Goal: Task Accomplishment & Management: Use online tool/utility

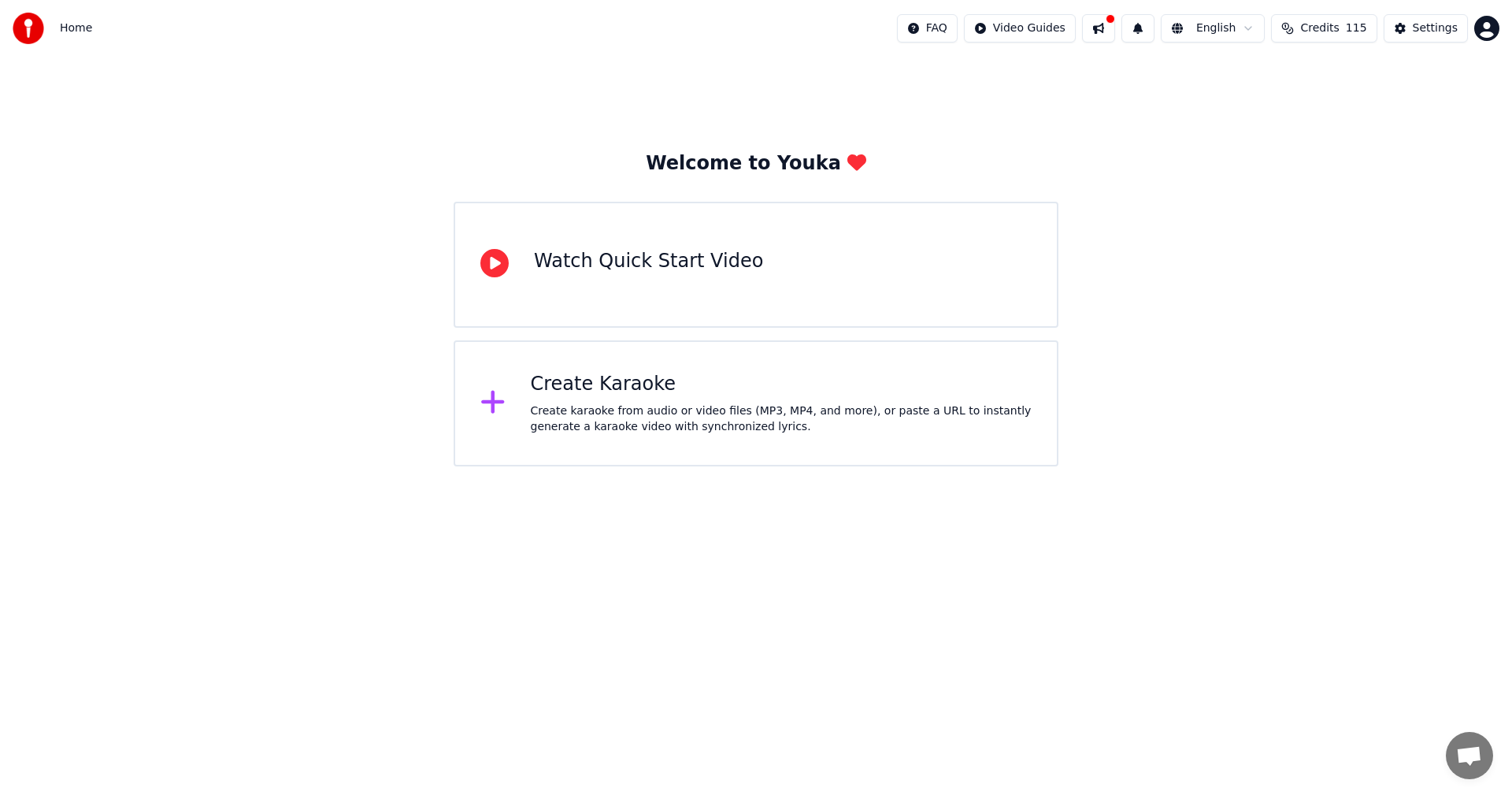
click at [588, 417] on div "Create karaoke from audio or video files (MP3, MP4, and more), or paste a URL t…" at bounding box center [781, 419] width 502 height 32
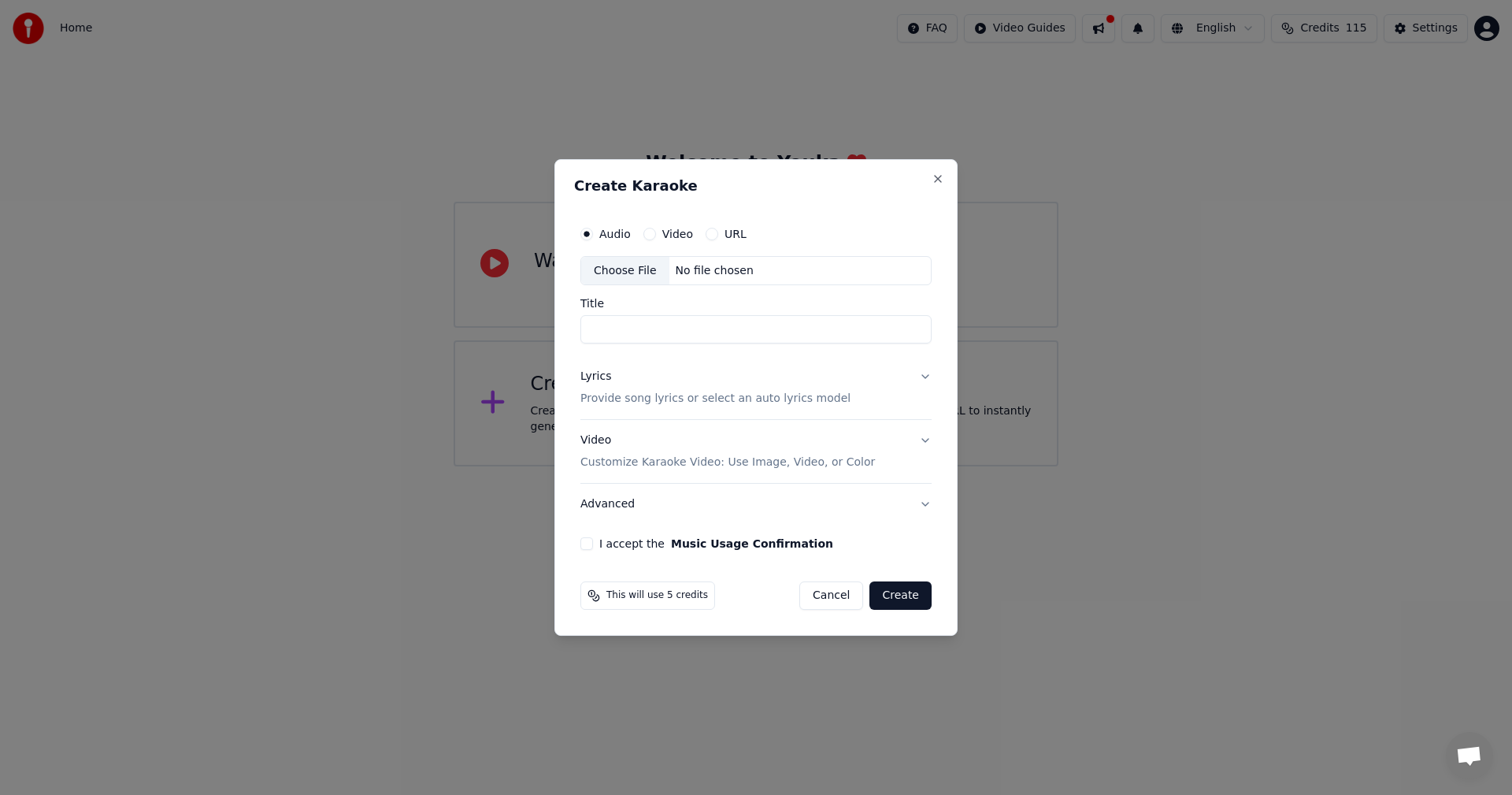
click at [841, 600] on button "Cancel" at bounding box center [831, 596] width 64 height 28
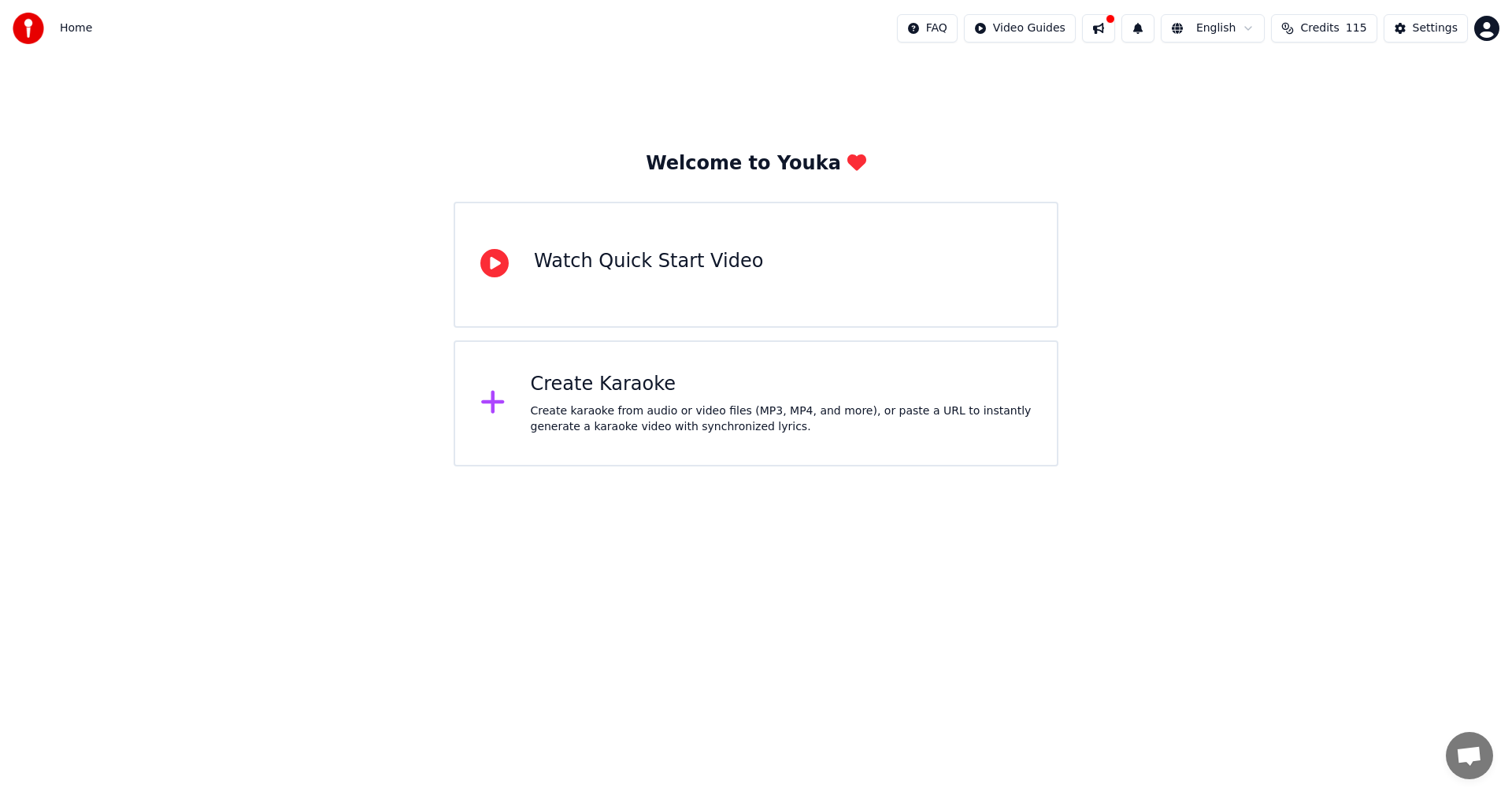
click at [578, 403] on div "Create karaoke from audio or video files (MP3, MP4, and more), or paste a URL t…" at bounding box center [781, 419] width 502 height 32
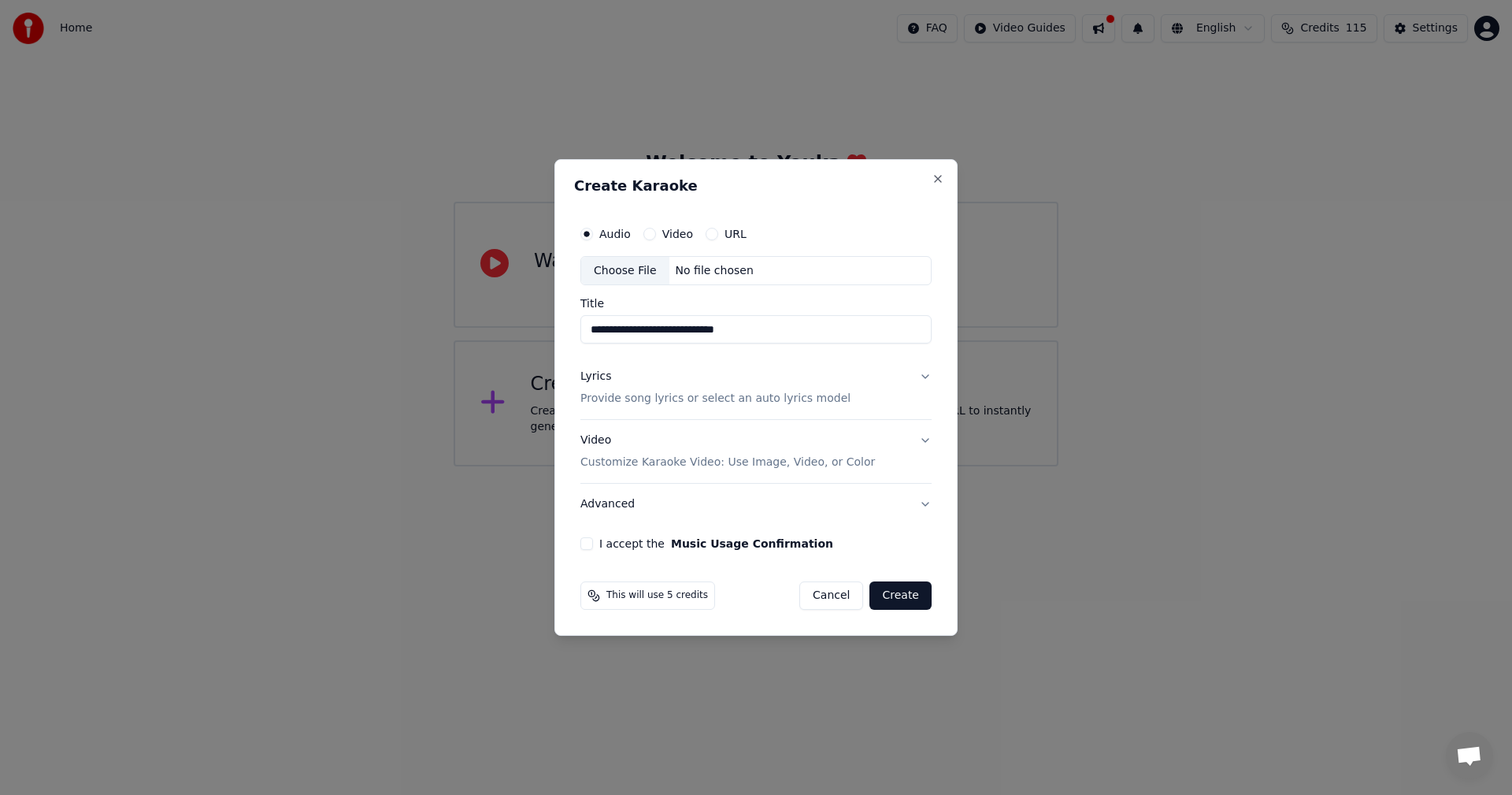
type input "**********"
click at [717, 238] on div "URL" at bounding box center [726, 233] width 41 height 12
click at [708, 236] on button "URL" at bounding box center [711, 233] width 12 height 12
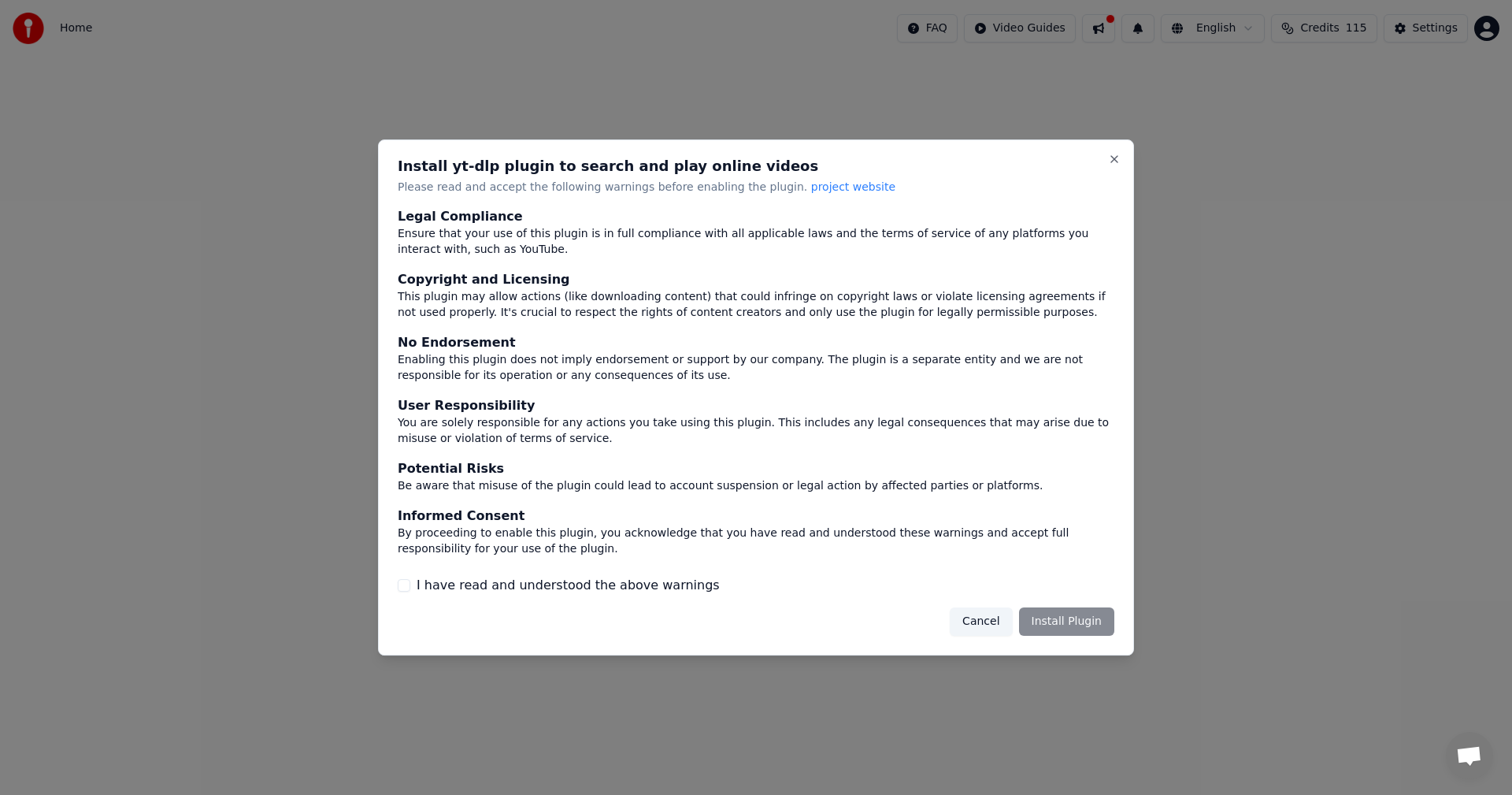
click at [1048, 627] on div "Cancel Install Plugin" at bounding box center [1032, 622] width 165 height 28
click at [441, 584] on label "I have read and understood the above warnings" at bounding box center [568, 585] width 303 height 19
click at [411, 584] on button "I have read and understood the above warnings" at bounding box center [403, 585] width 12 height 12
click at [1076, 621] on button "Install Plugin" at bounding box center [1066, 622] width 95 height 28
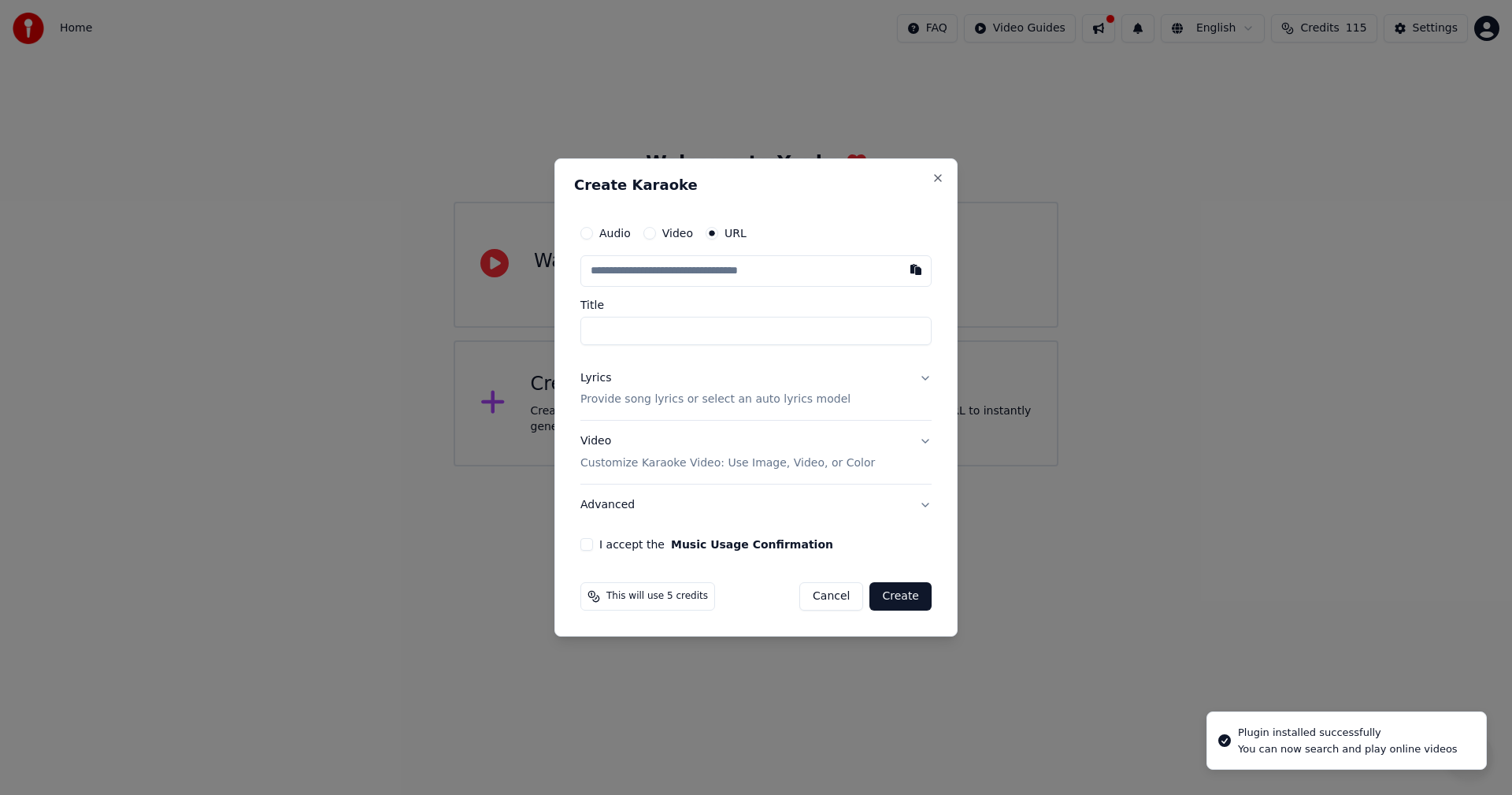
type input "**********"
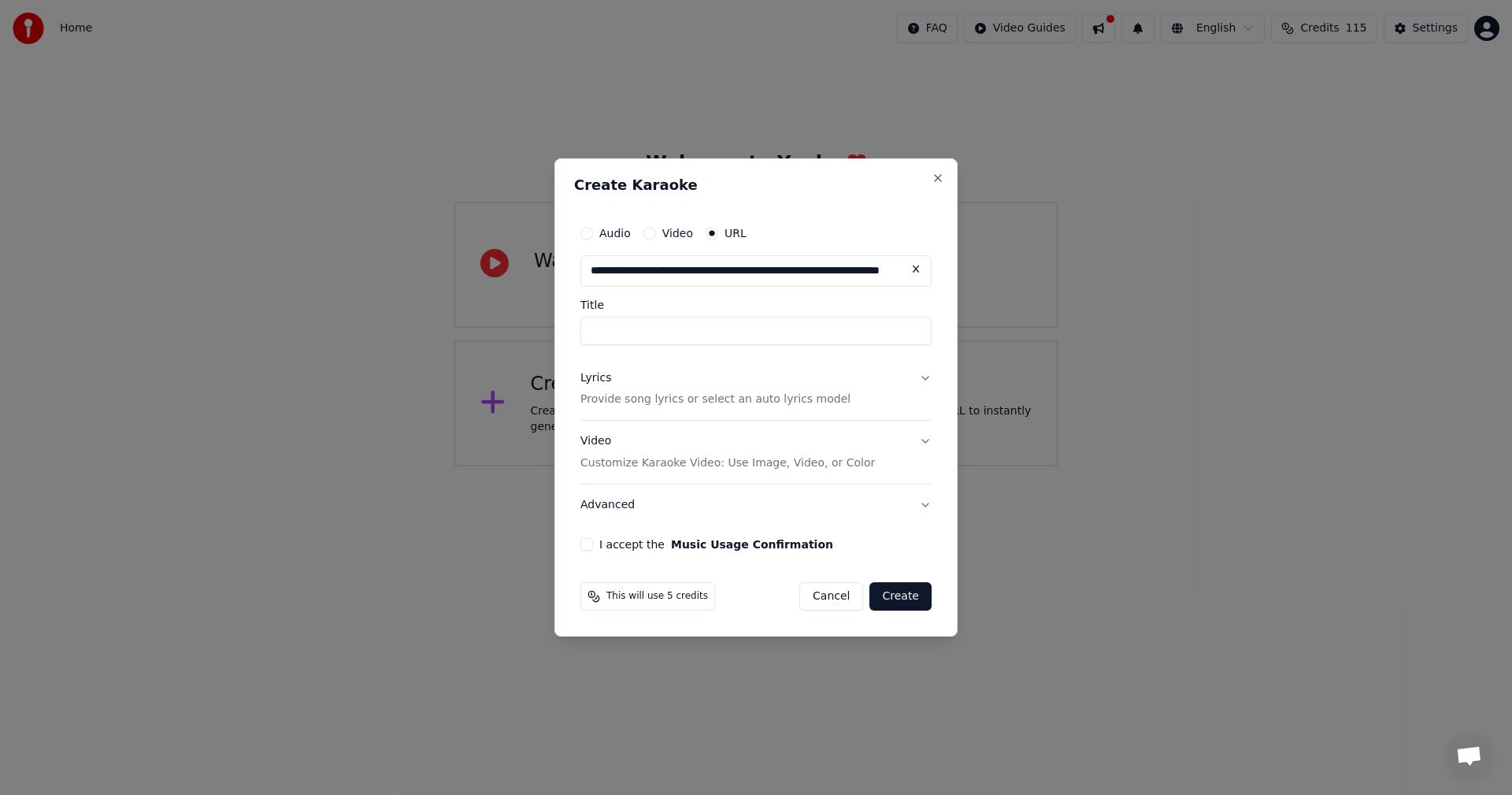
type input "**********"
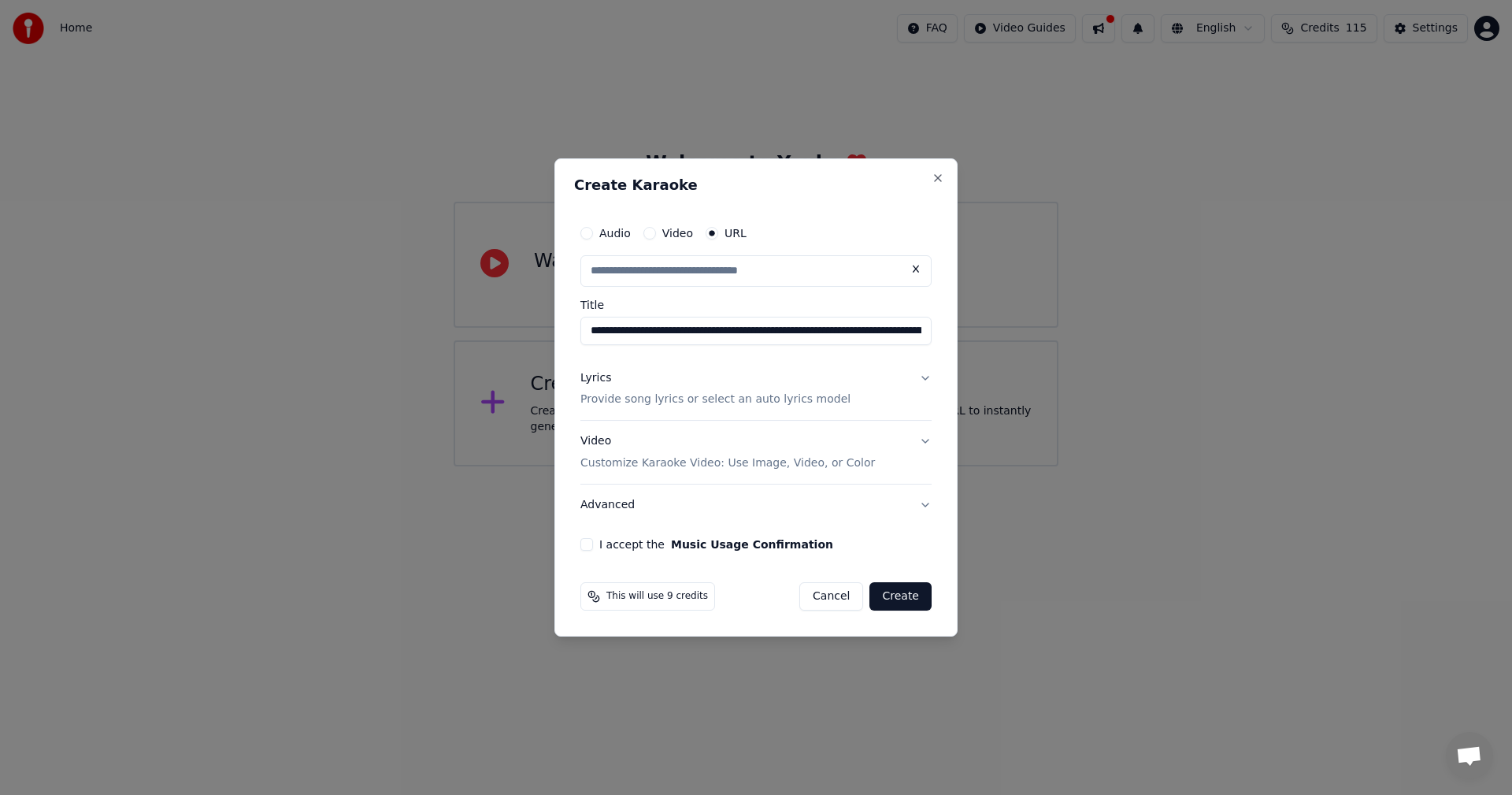
click at [672, 334] on input "**********" at bounding box center [756, 331] width 352 height 28
drag, startPoint x: 668, startPoint y: 333, endPoint x: 694, endPoint y: 334, distance: 26.0
click at [694, 334] on input "**********" at bounding box center [756, 331] width 352 height 28
type input "**********"
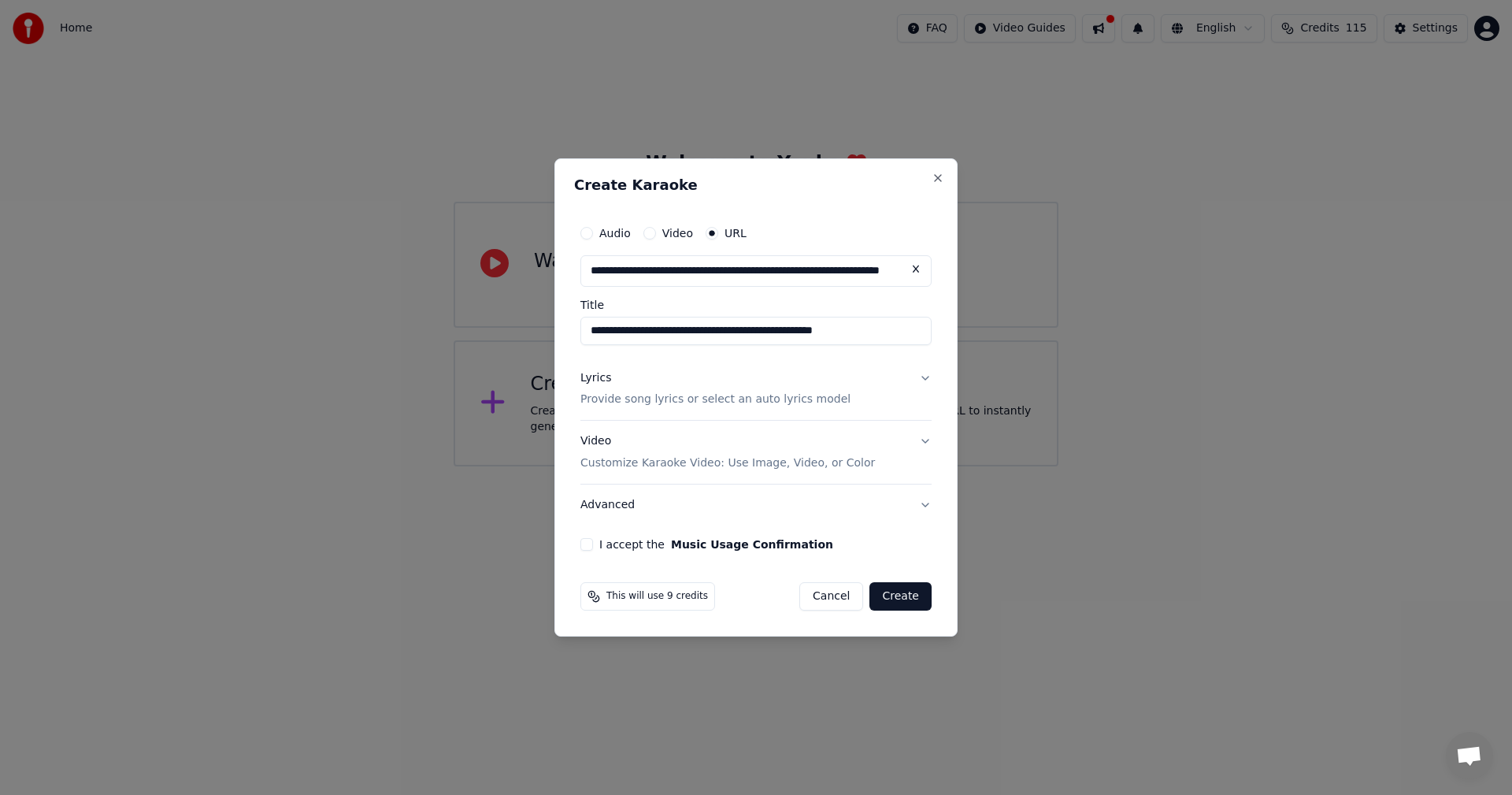
scroll to position [0, 0]
drag, startPoint x: 762, startPoint y: 329, endPoint x: 847, endPoint y: 329, distance: 85.0
click at [847, 329] on input "**********" at bounding box center [756, 331] width 352 height 28
type input "**********"
click at [924, 381] on button "Lyrics Provide song lyrics or select an auto lyrics model" at bounding box center [756, 389] width 352 height 63
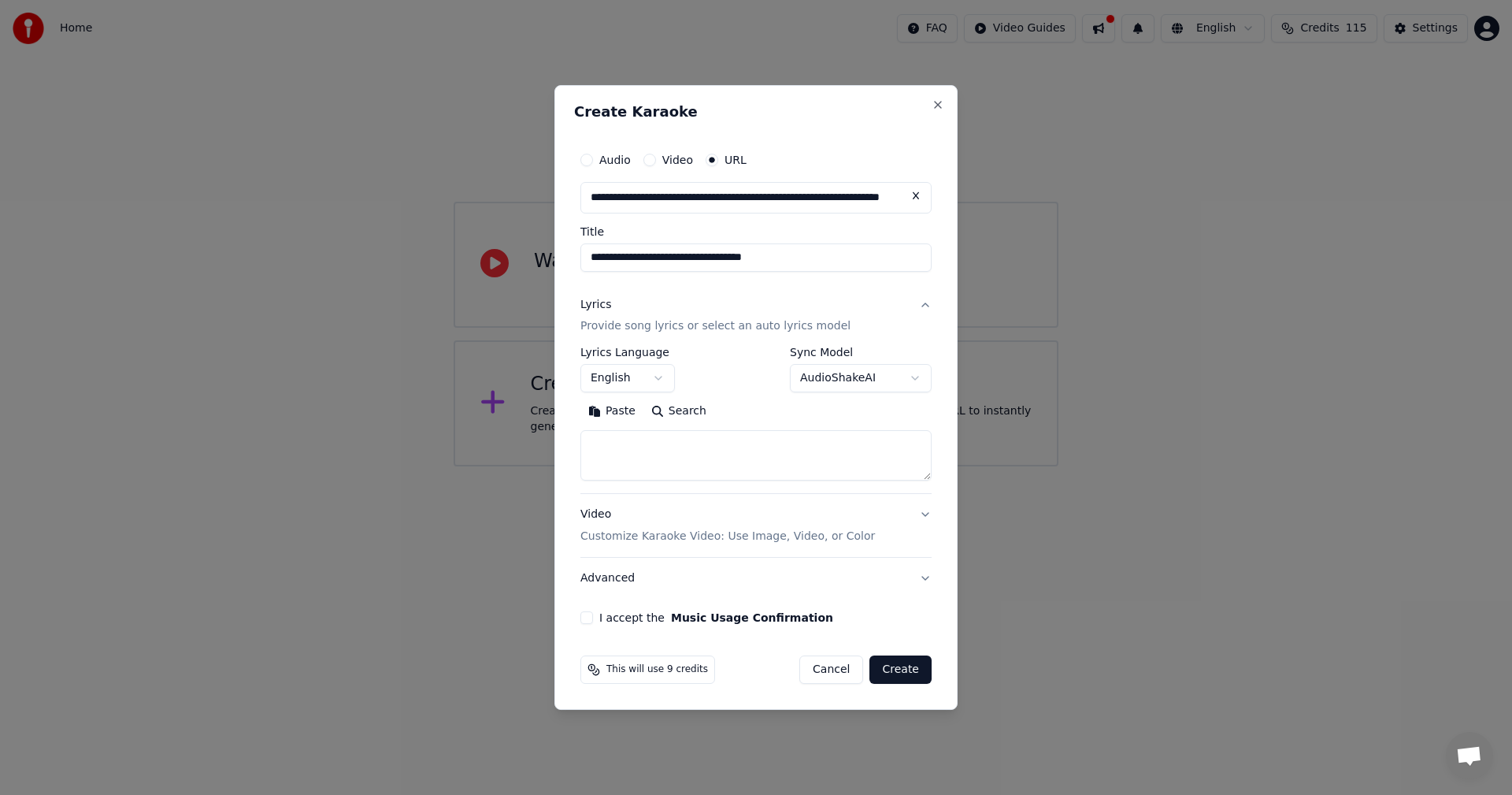
click at [928, 303] on button "Lyrics Provide song lyrics or select an auto lyrics model" at bounding box center [756, 316] width 352 height 63
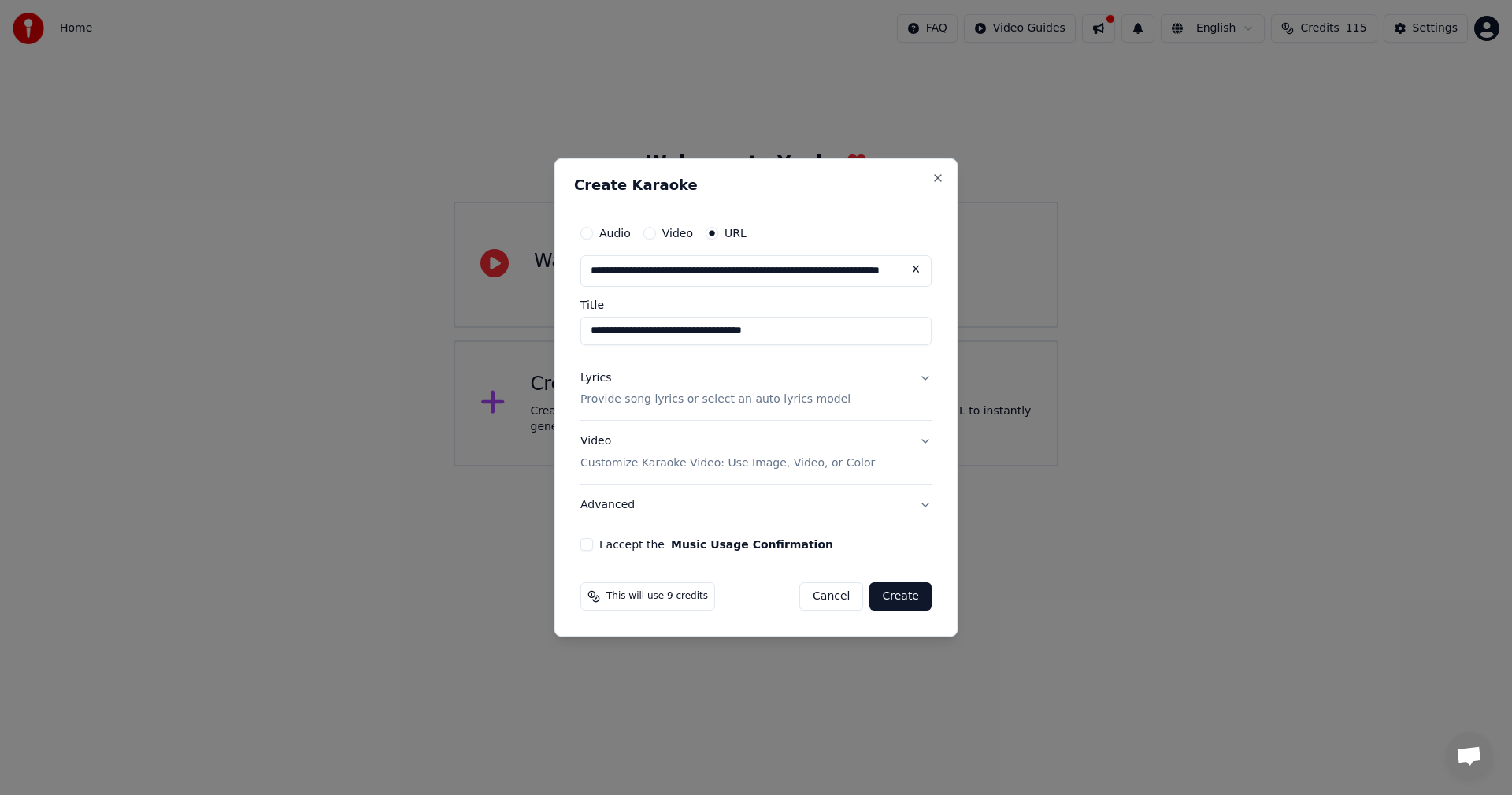
click at [584, 542] on button "I accept the Music Usage Confirmation" at bounding box center [586, 544] width 12 height 12
click at [906, 598] on button "Create" at bounding box center [901, 597] width 62 height 28
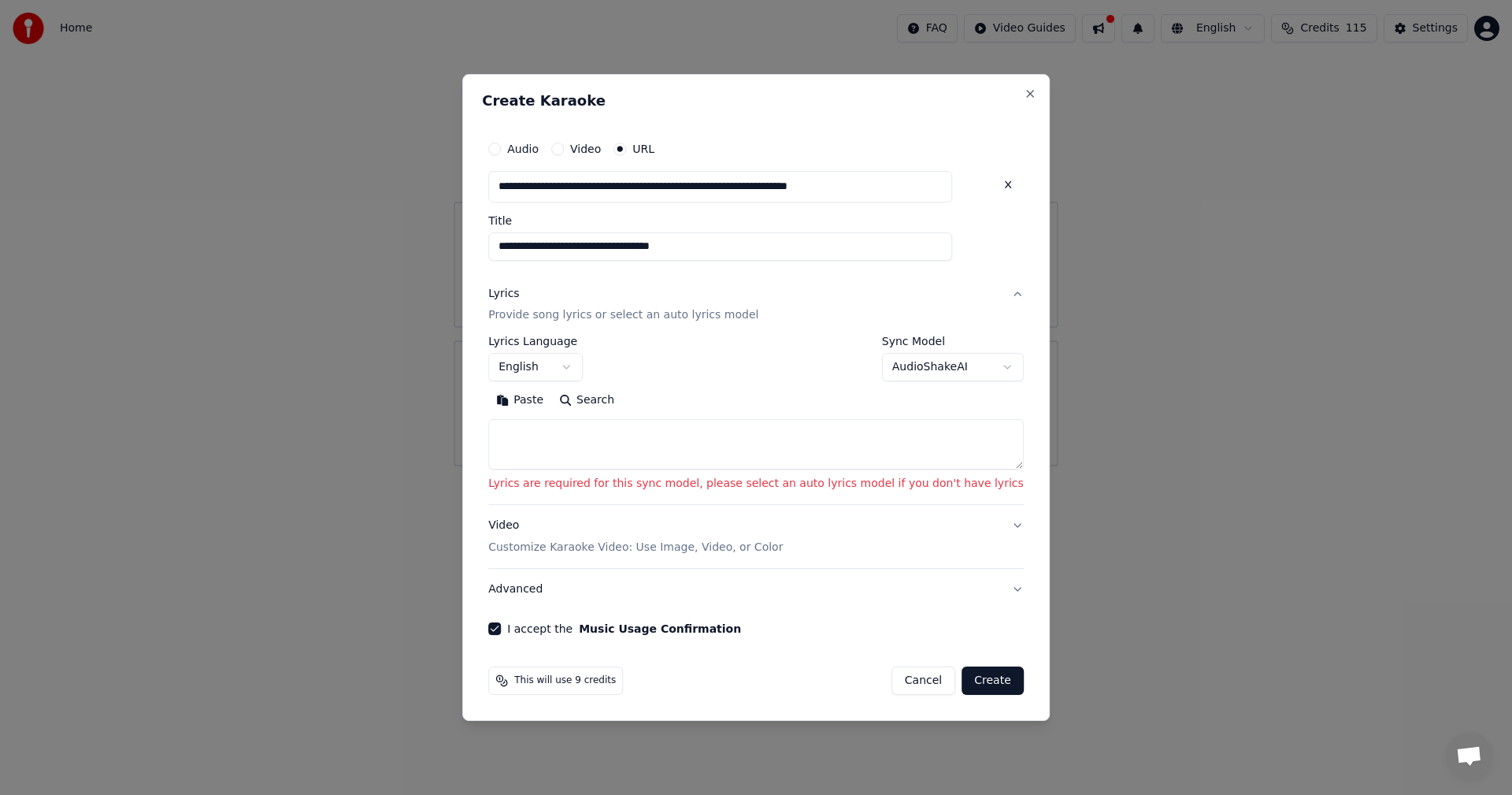
click at [904, 364] on body "**********" at bounding box center [756, 233] width 1512 height 467
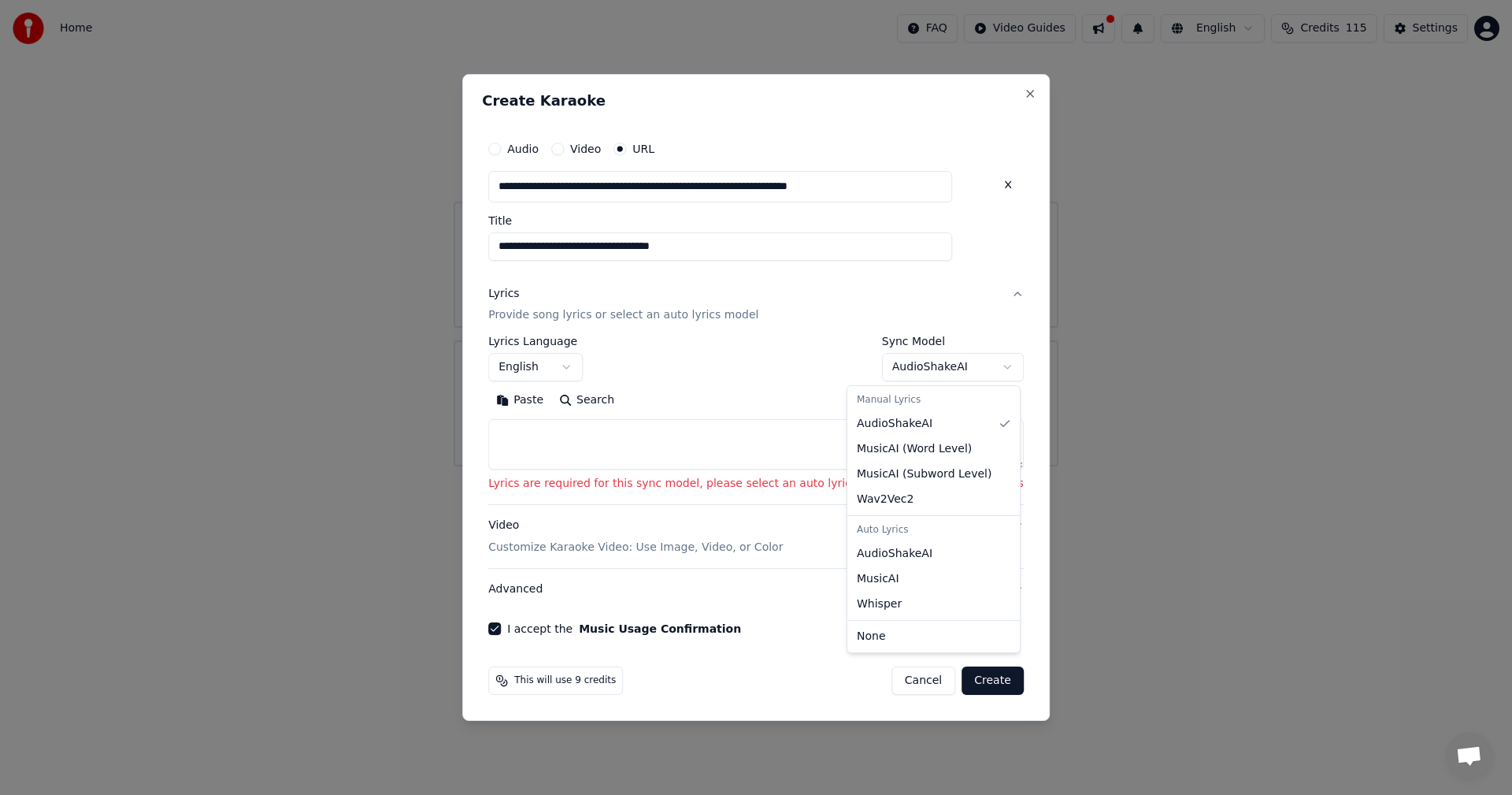
select select "**********"
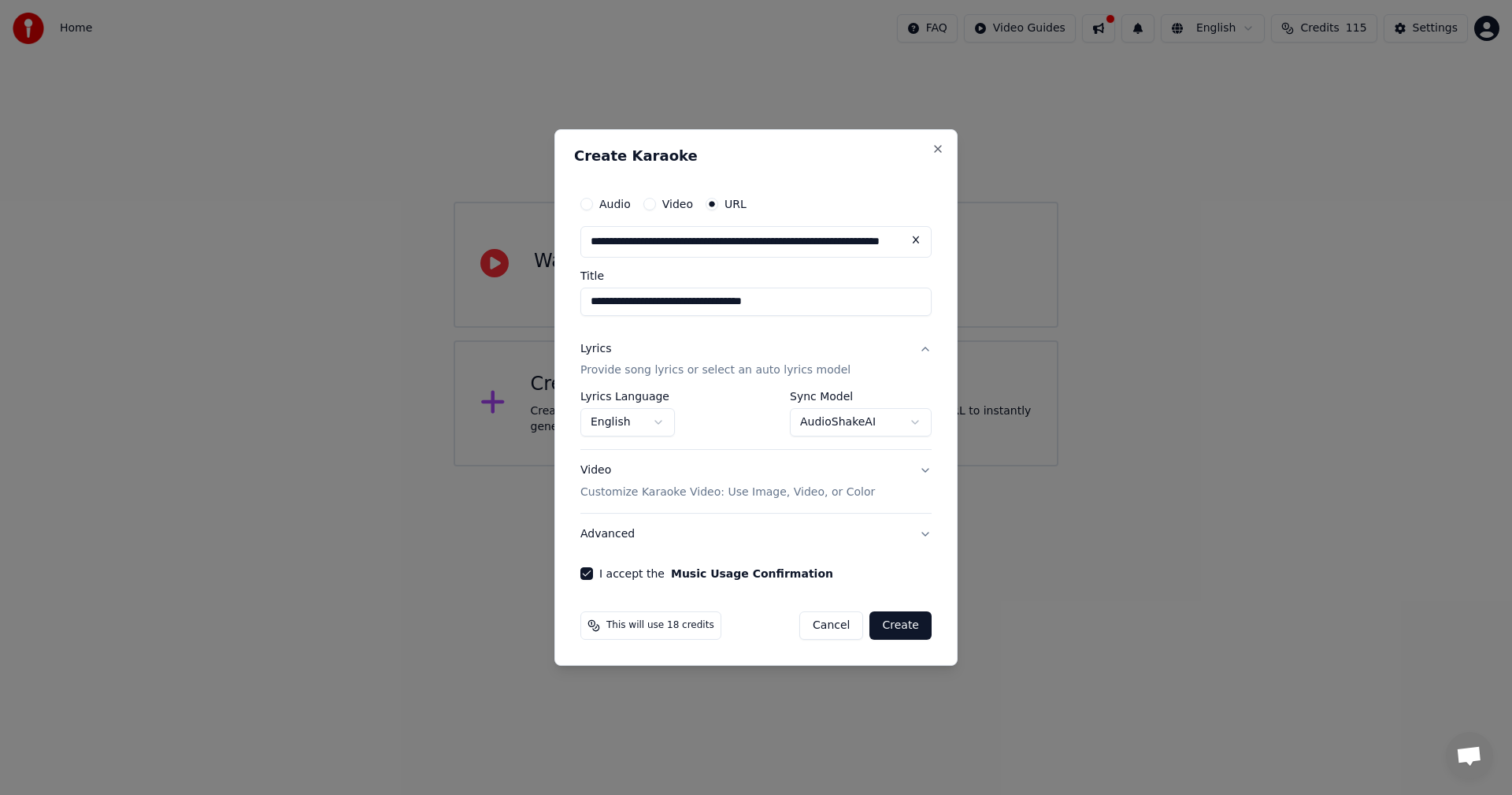
click at [898, 625] on button "Create" at bounding box center [901, 626] width 62 height 28
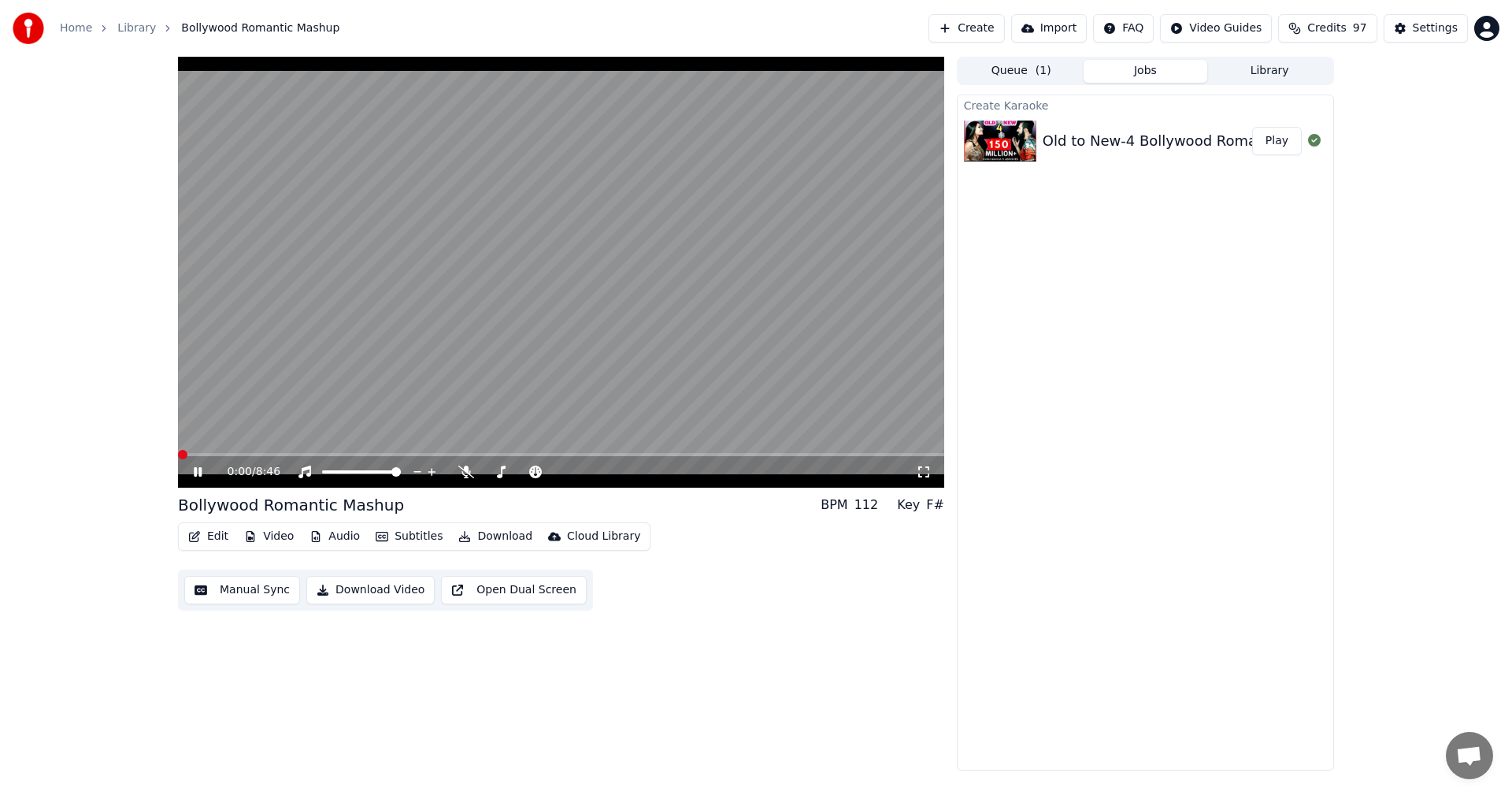
click at [178, 452] on span at bounding box center [182, 454] width 9 height 9
click at [178, 456] on span at bounding box center [561, 455] width 766 height 3
click at [563, 472] on span at bounding box center [562, 472] width 9 height 9
click at [557, 470] on span at bounding box center [557, 472] width 9 height 9
click at [484, 473] on span at bounding box center [488, 472] width 9 height 9
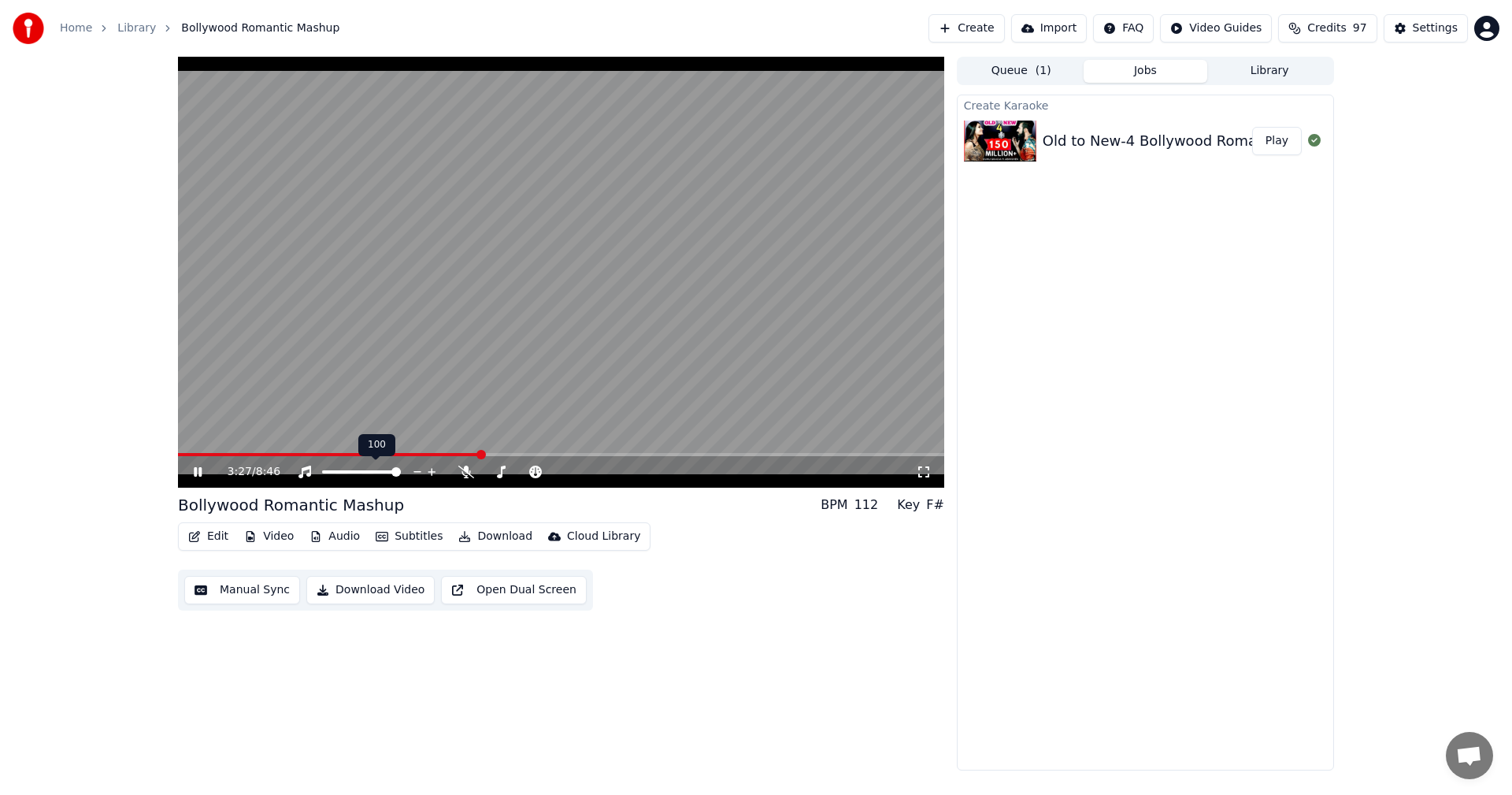
click at [401, 473] on span at bounding box center [362, 472] width 79 height 3
click at [552, 470] on span at bounding box center [551, 472] width 9 height 9
click at [183, 454] on span at bounding box center [372, 455] width 388 height 3
click at [178, 455] on span at bounding box center [182, 454] width 9 height 9
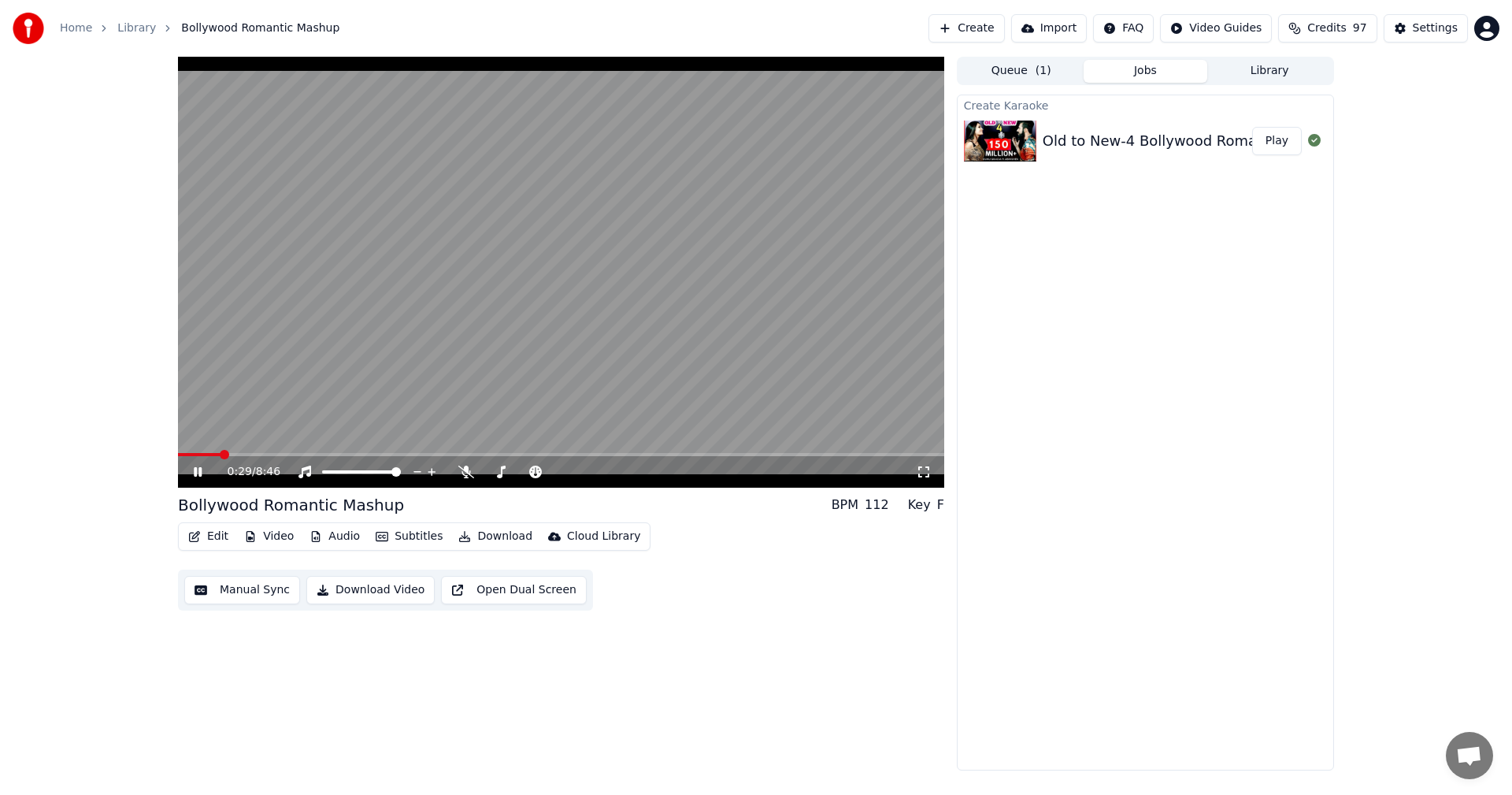
click at [327, 530] on button "Audio" at bounding box center [335, 537] width 63 height 22
click at [754, 552] on div "Edit Video Audio Subtitles Download Cloud Library Manual Sync Download Video Op…" at bounding box center [561, 567] width 766 height 88
click at [195, 470] on icon at bounding box center [197, 472] width 7 height 9
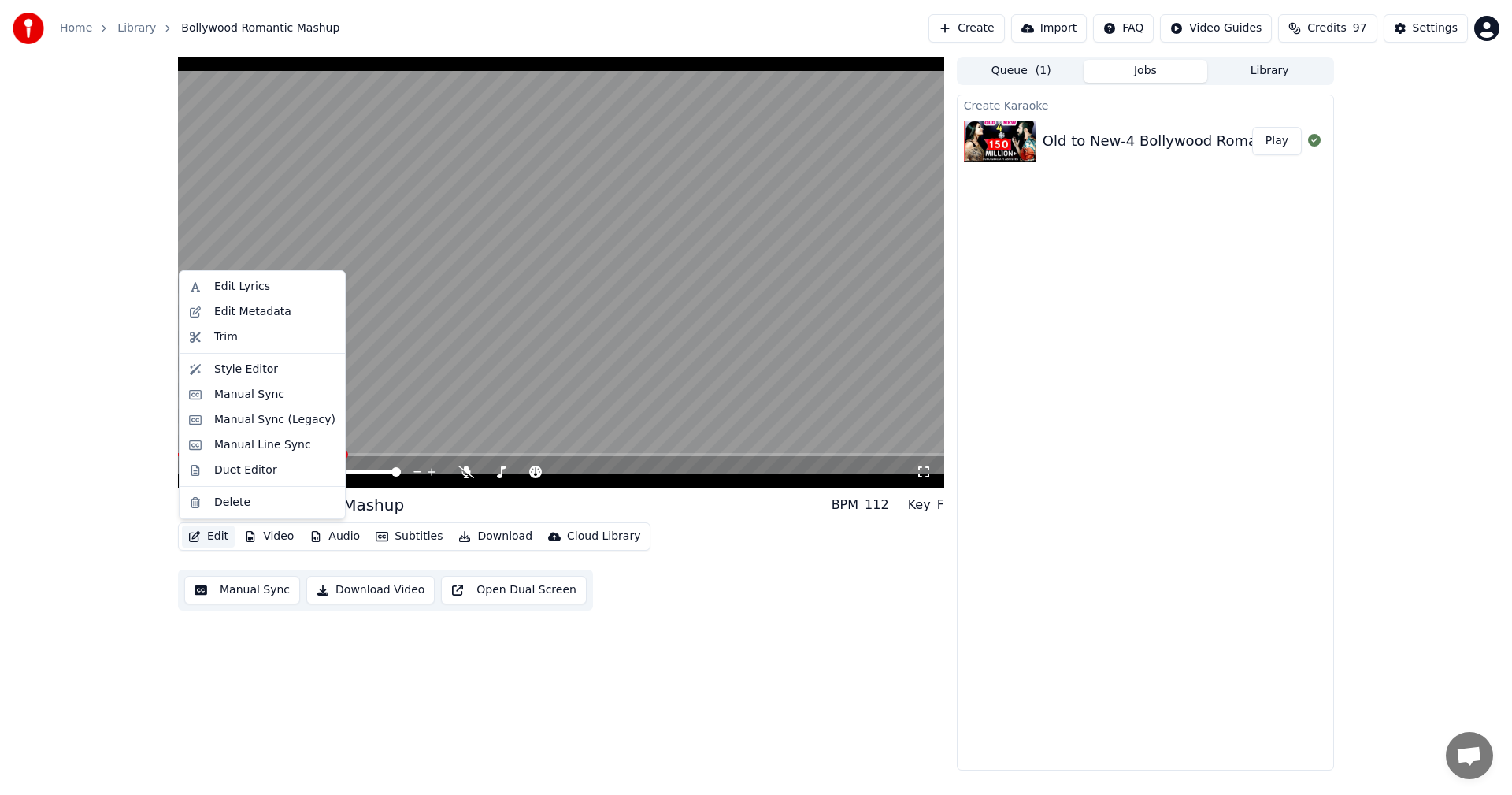
click at [204, 533] on button "Edit" at bounding box center [207, 537] width 52 height 22
click at [252, 282] on div "Edit Lyrics" at bounding box center [242, 287] width 56 height 16
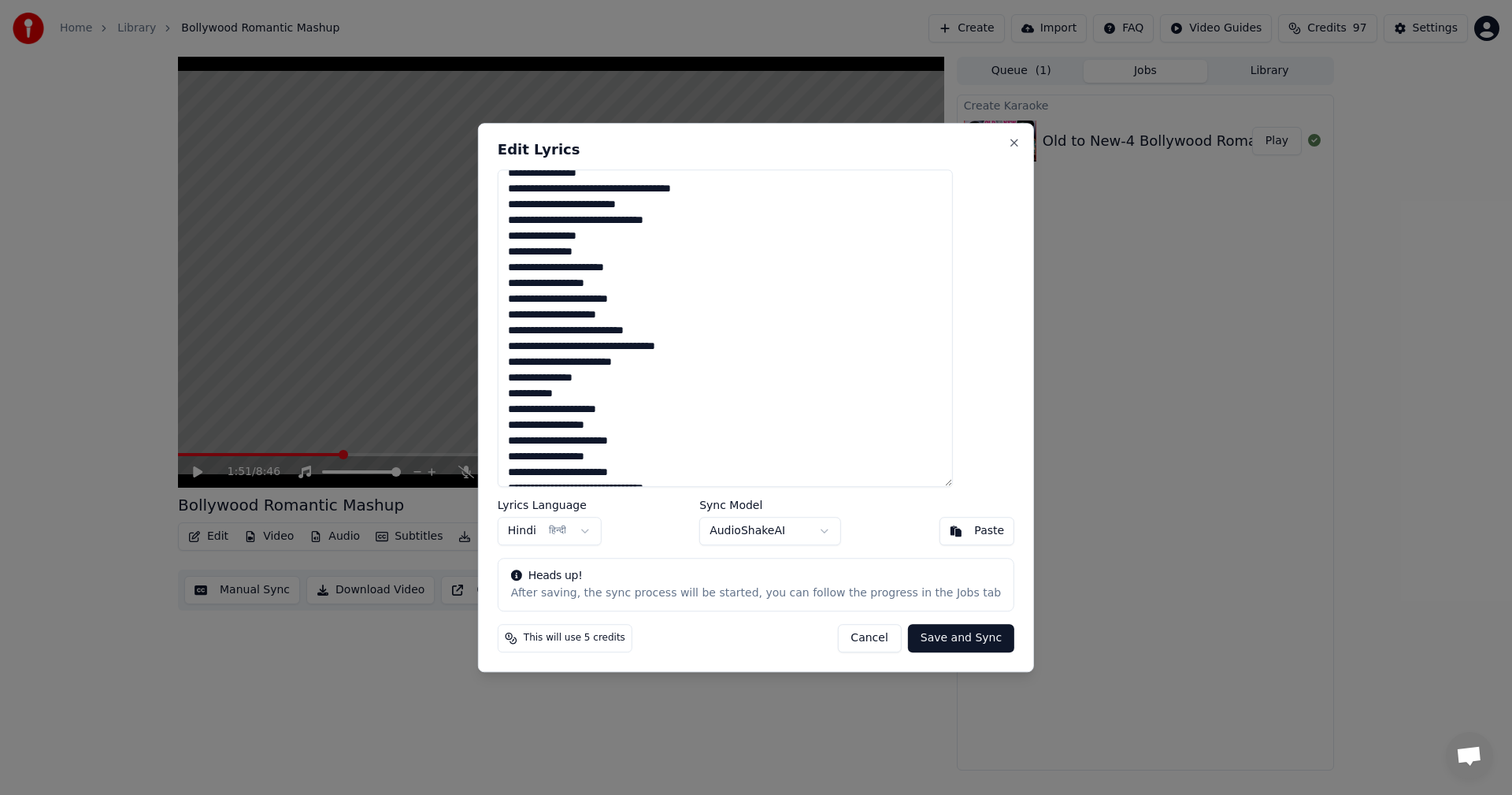
scroll to position [158, 0]
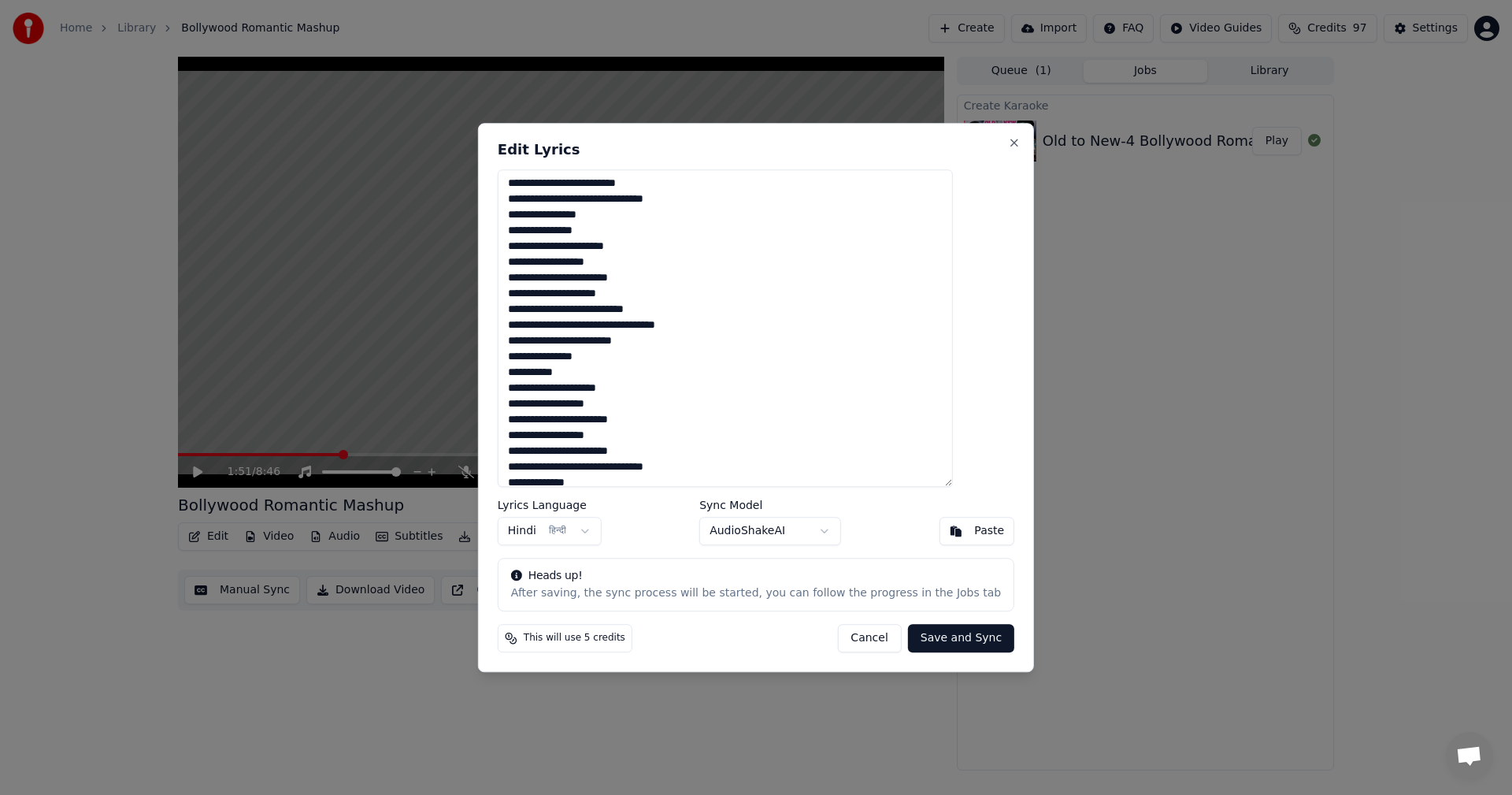
drag, startPoint x: 541, startPoint y: 248, endPoint x: 555, endPoint y: 247, distance: 14.0
click at [555, 247] on textarea at bounding box center [726, 328] width 455 height 318
paste textarea "**"
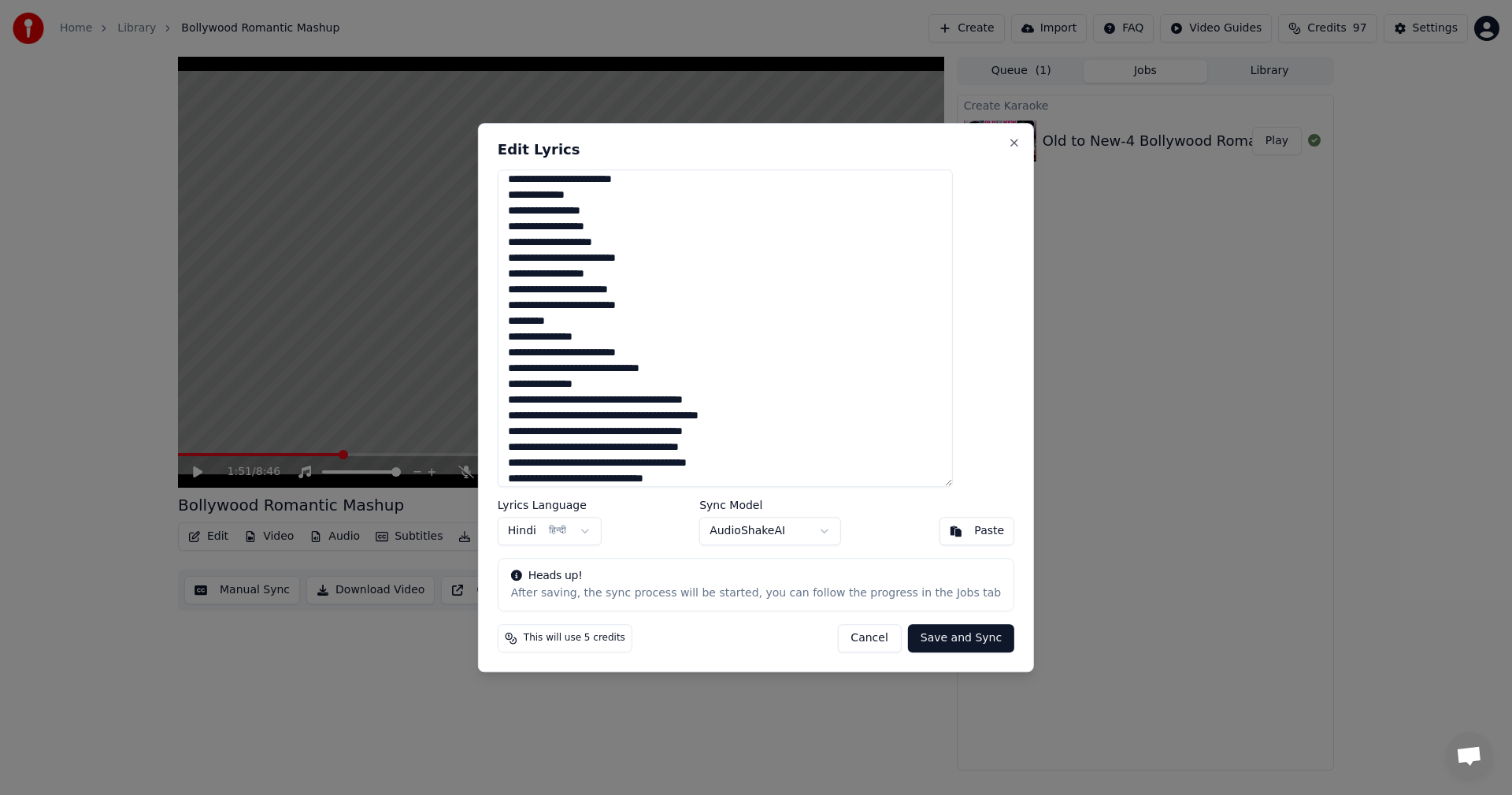
scroll to position [709, 0]
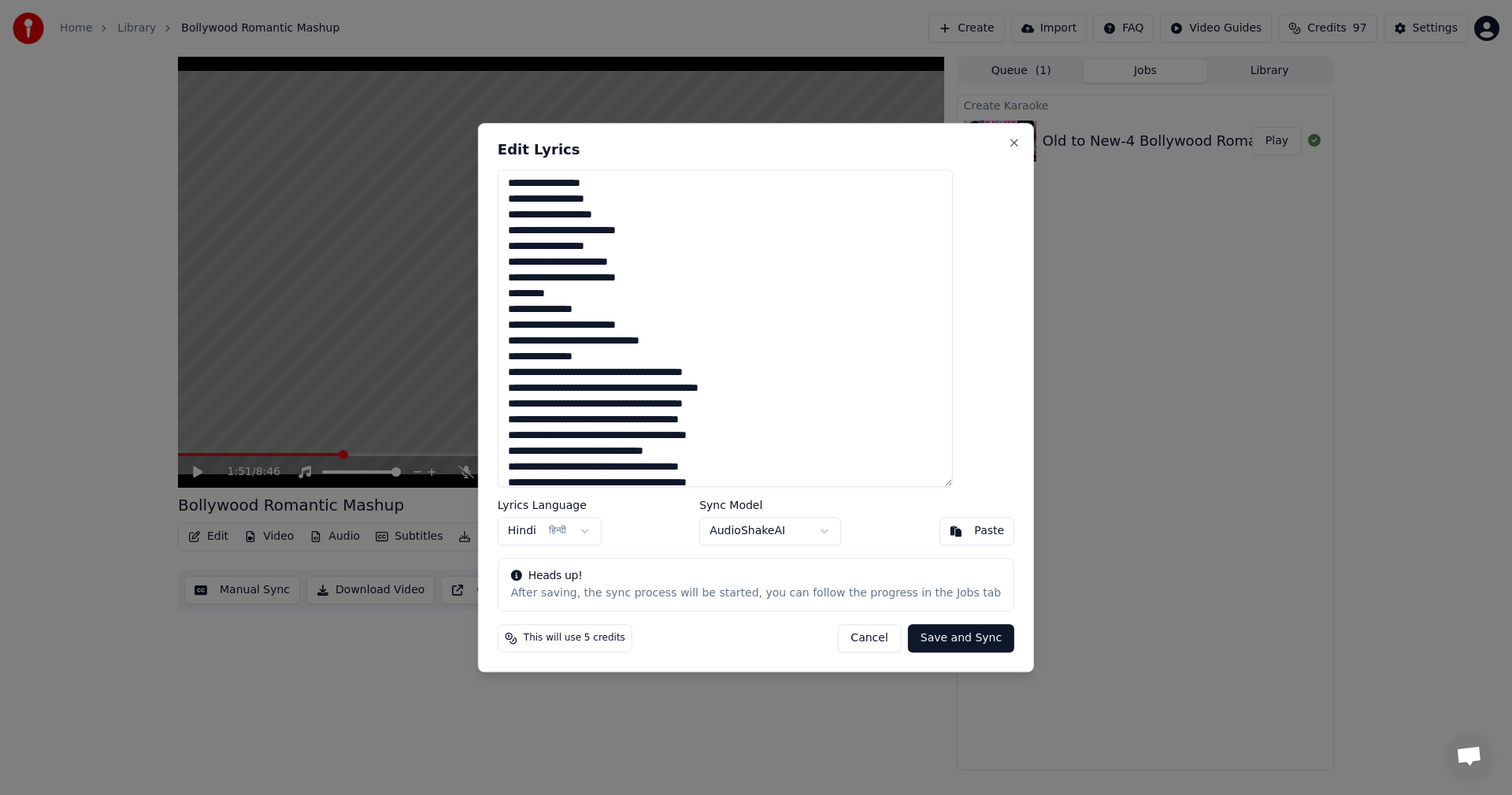
click at [603, 288] on textarea at bounding box center [726, 328] width 455 height 318
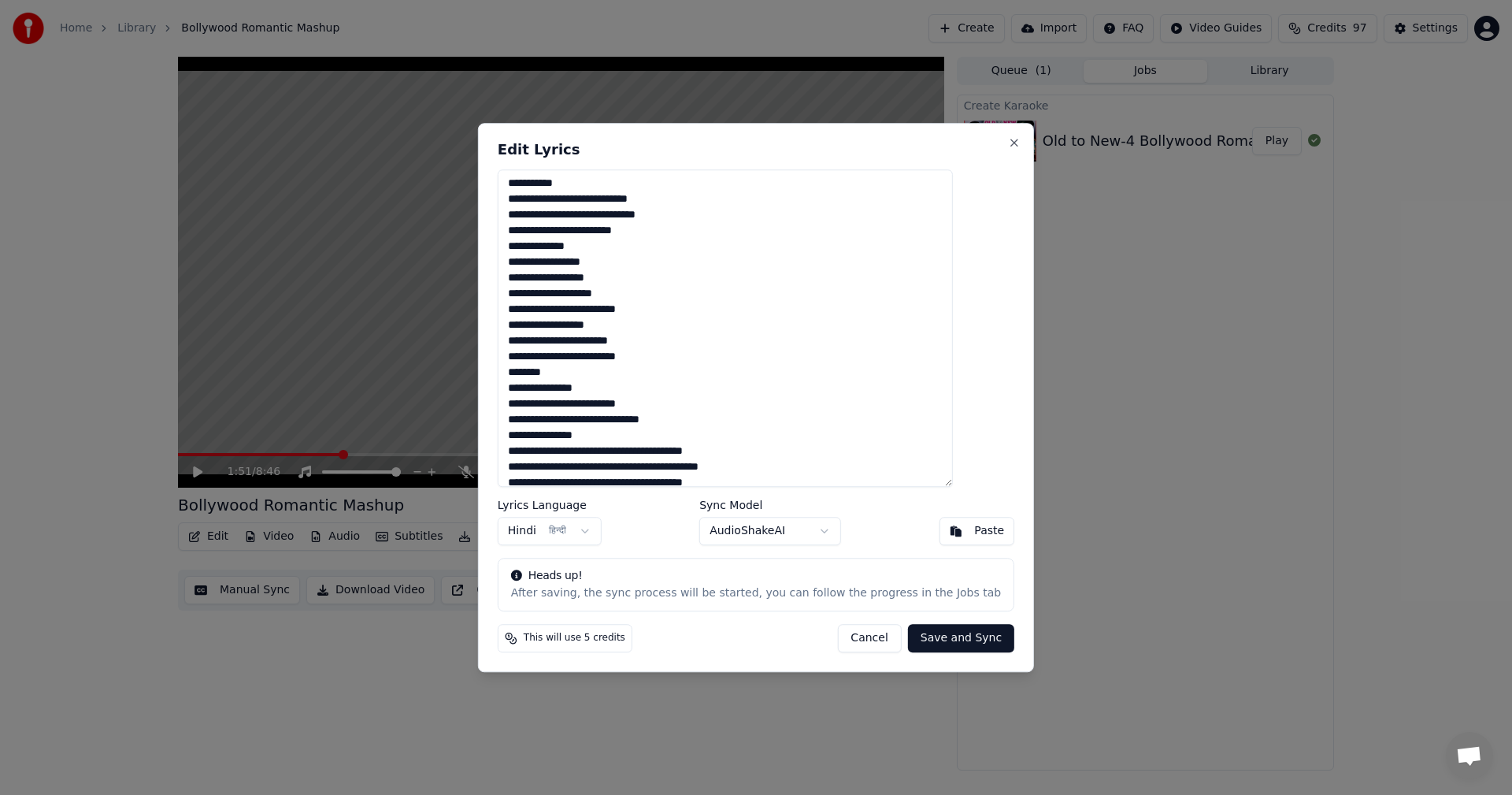
click at [676, 308] on textarea at bounding box center [726, 328] width 455 height 318
click at [571, 356] on textarea at bounding box center [726, 328] width 455 height 318
paste textarea "******"
paste textarea "****"
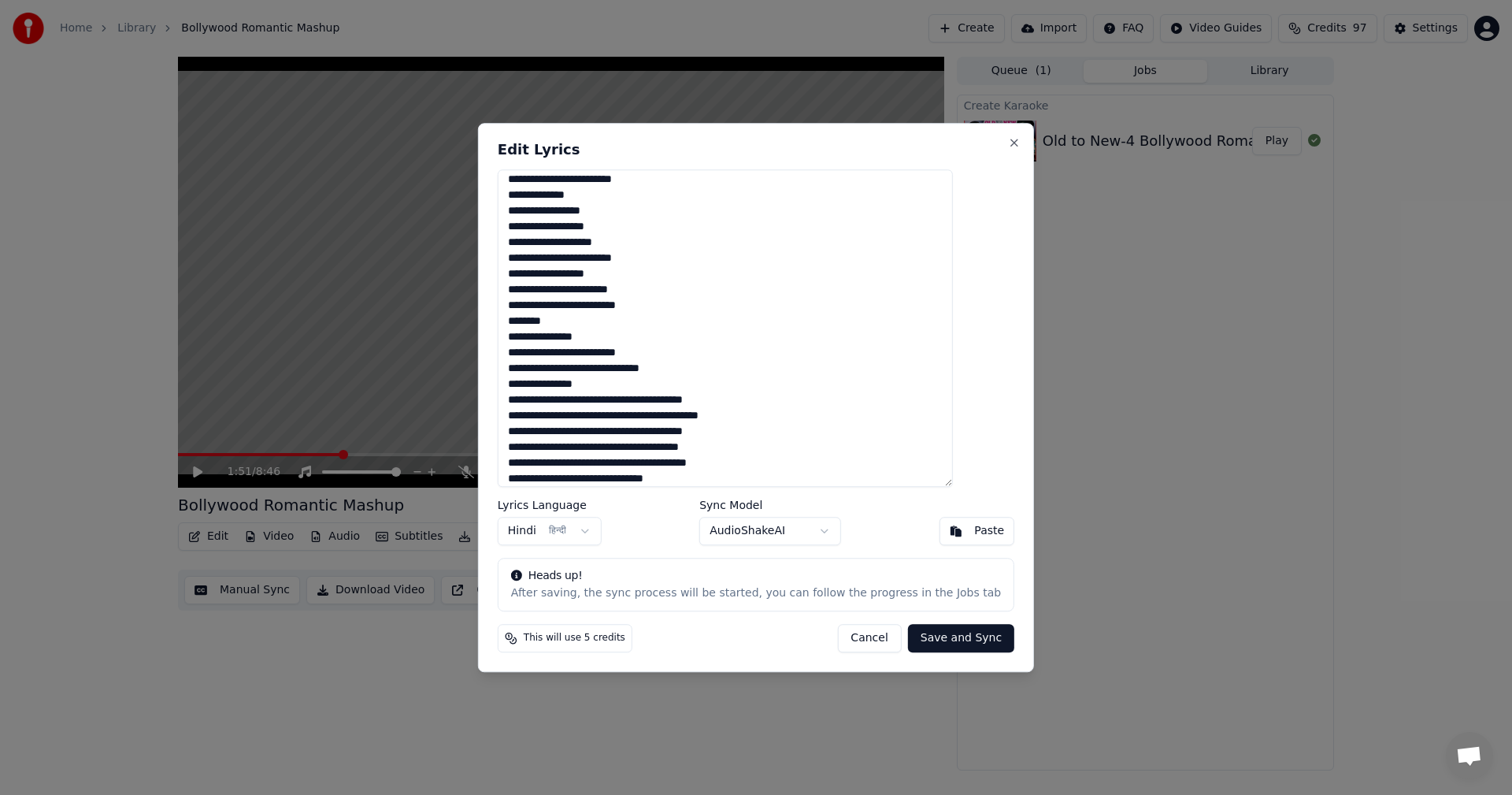
scroll to position [709, 0]
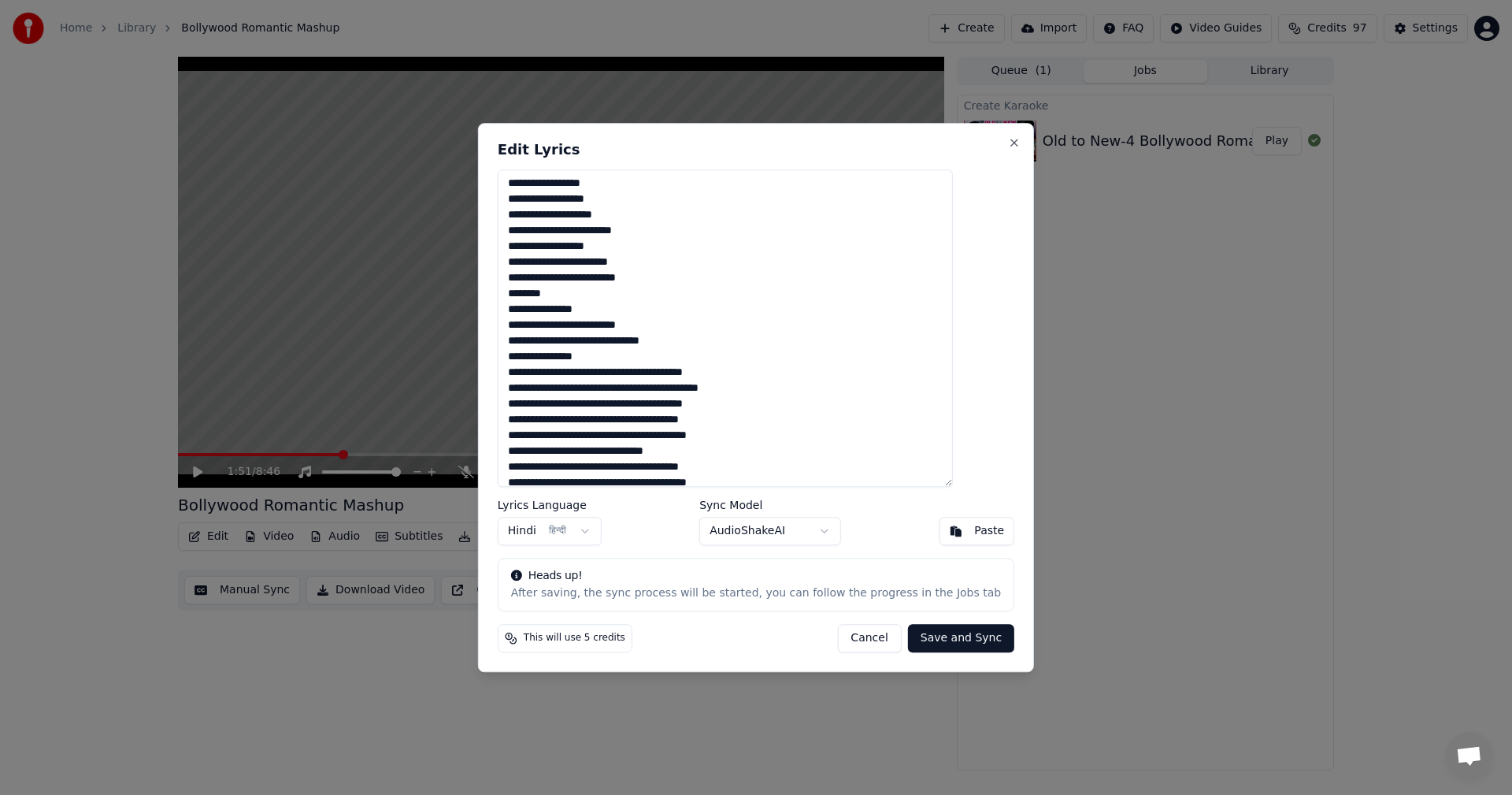
drag, startPoint x: 556, startPoint y: 228, endPoint x: 571, endPoint y: 228, distance: 15.0
click at [571, 228] on textarea at bounding box center [726, 328] width 455 height 318
paste textarea
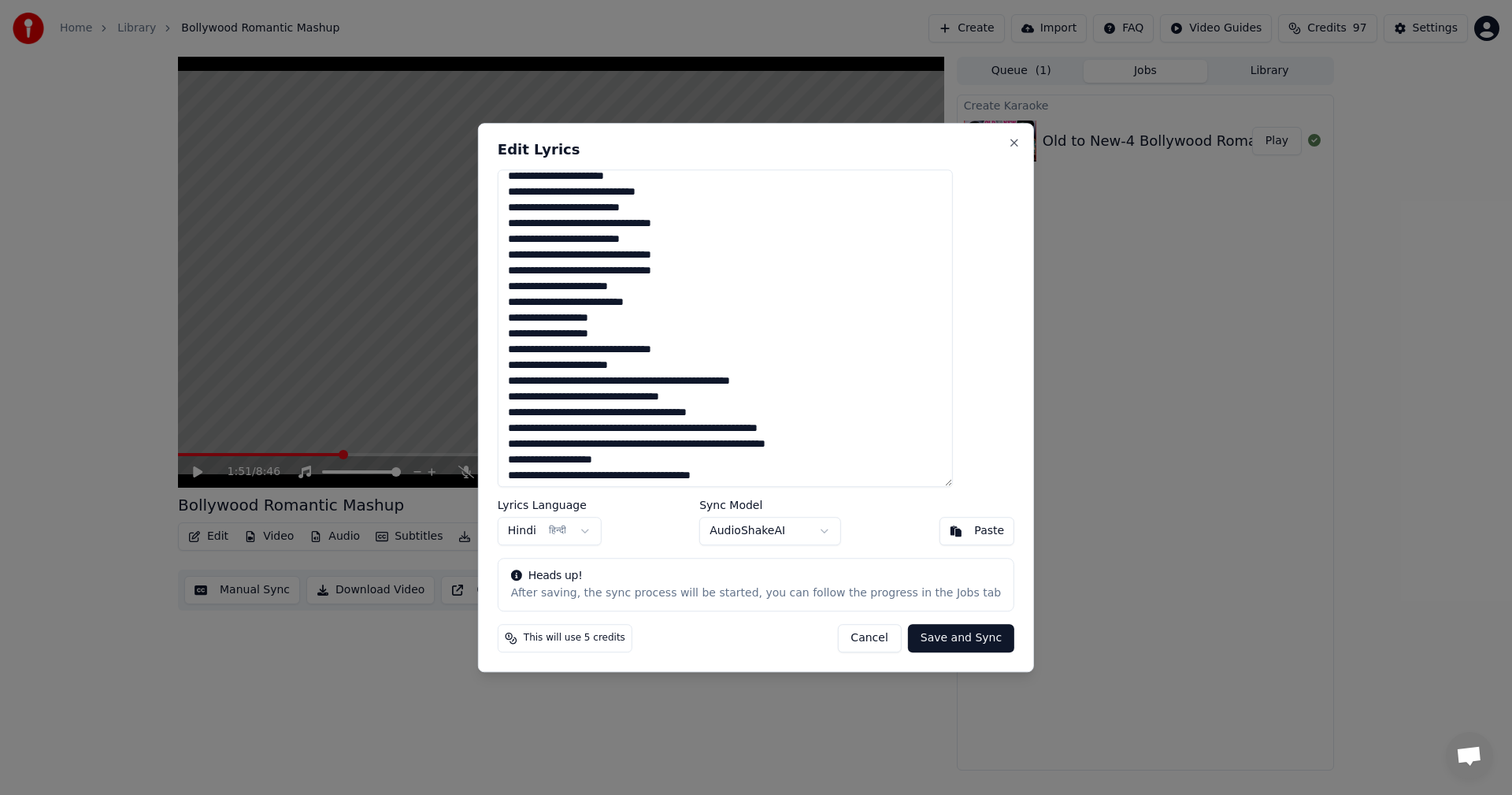
scroll to position [1082, 0]
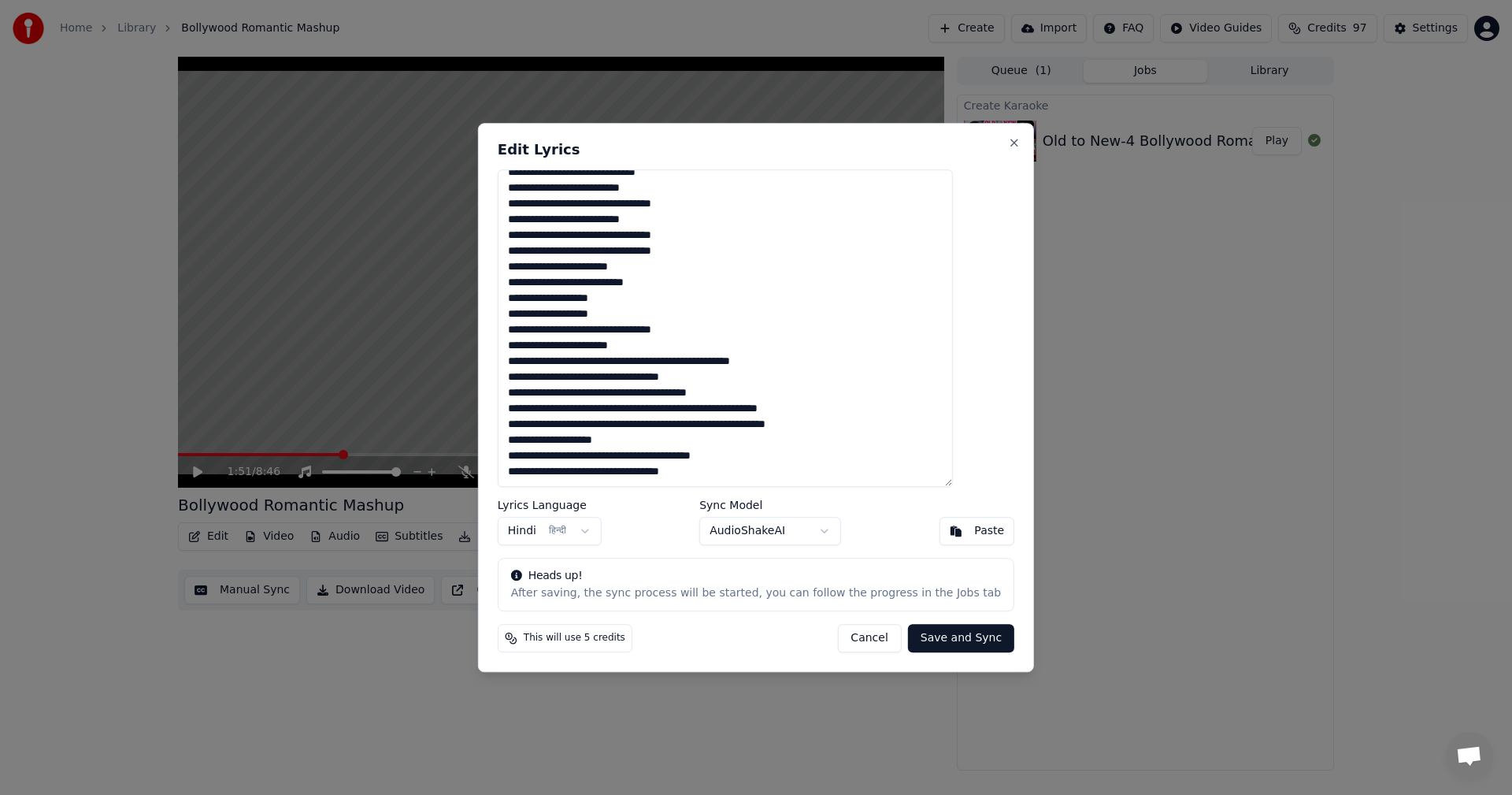
type textarea "**********"
click at [927, 638] on button "Save and Sync" at bounding box center [961, 638] width 107 height 28
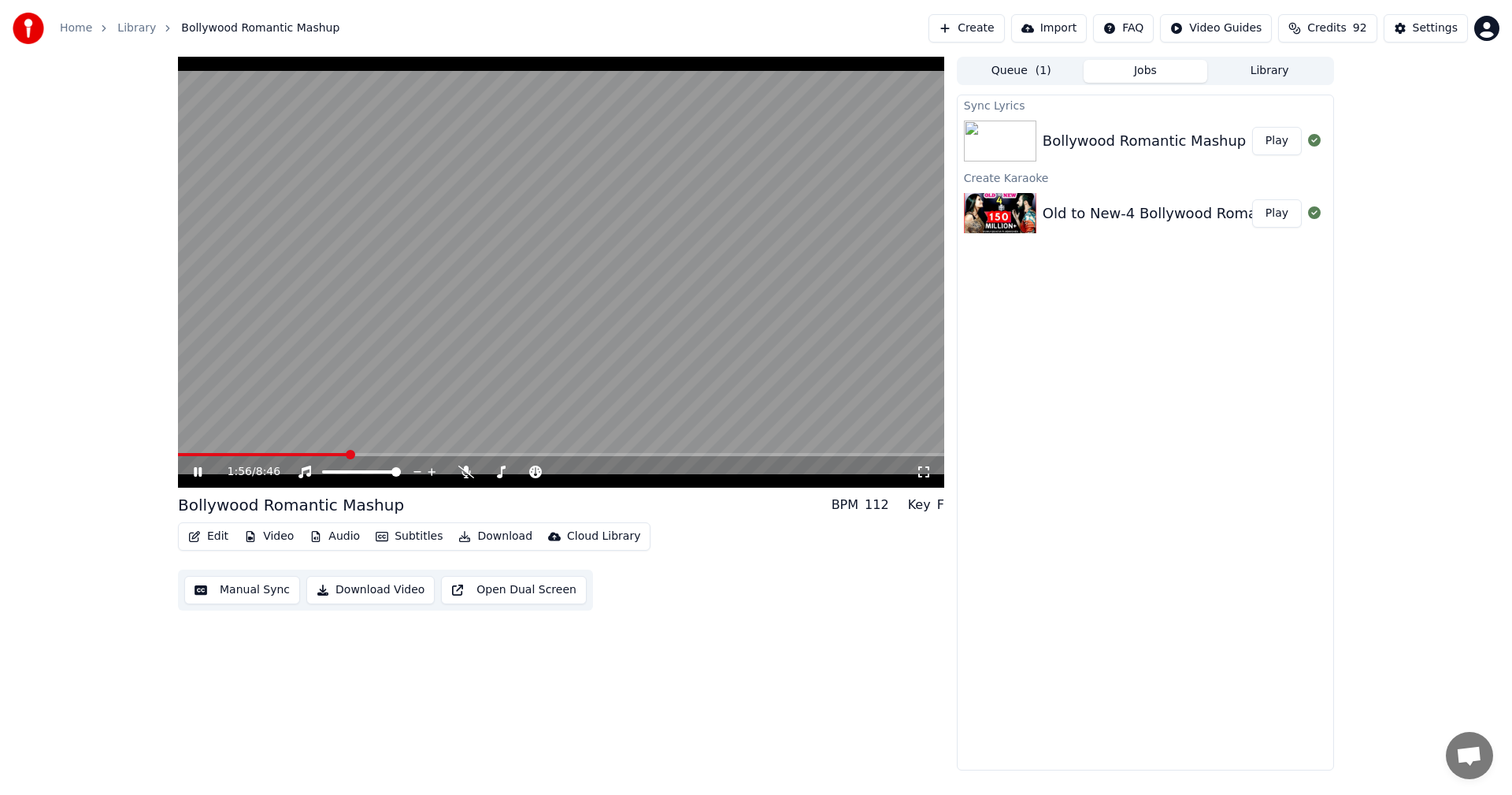
click at [306, 452] on video at bounding box center [561, 272] width 766 height 431
click at [302, 453] on div "1:56 / 8:46" at bounding box center [561, 272] width 766 height 431
click at [294, 451] on video at bounding box center [561, 272] width 766 height 431
click at [305, 450] on span at bounding box center [307, 454] width 9 height 9
click at [203, 472] on icon at bounding box center [209, 472] width 37 height 12
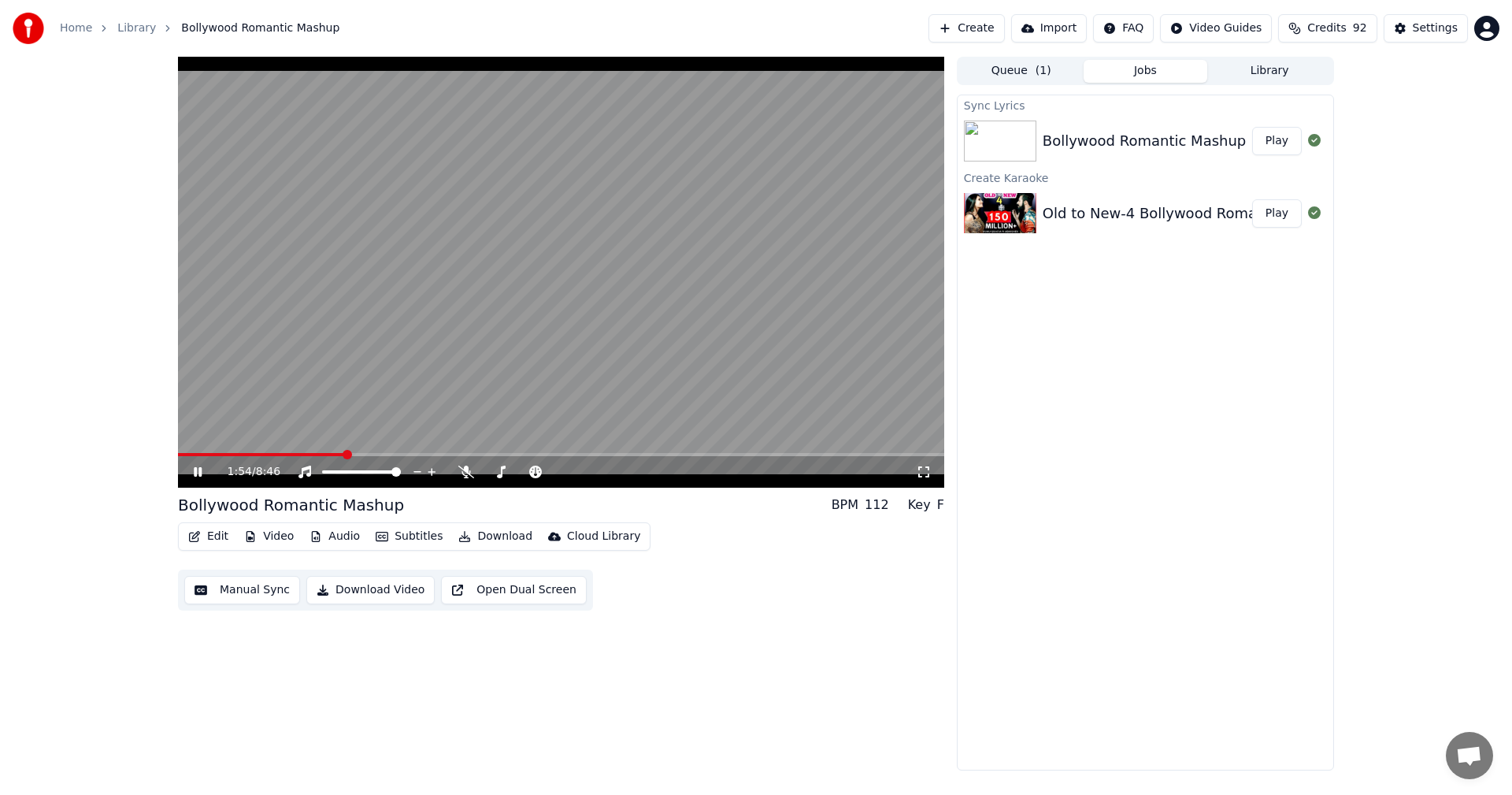
click at [875, 454] on span at bounding box center [561, 455] width 766 height 3
click at [841, 452] on video at bounding box center [561, 272] width 766 height 431
click at [846, 452] on video at bounding box center [561, 272] width 766 height 431
click at [838, 450] on span at bounding box center [842, 454] width 9 height 9
drag, startPoint x: 842, startPoint y: 452, endPoint x: 770, endPoint y: 451, distance: 72.0
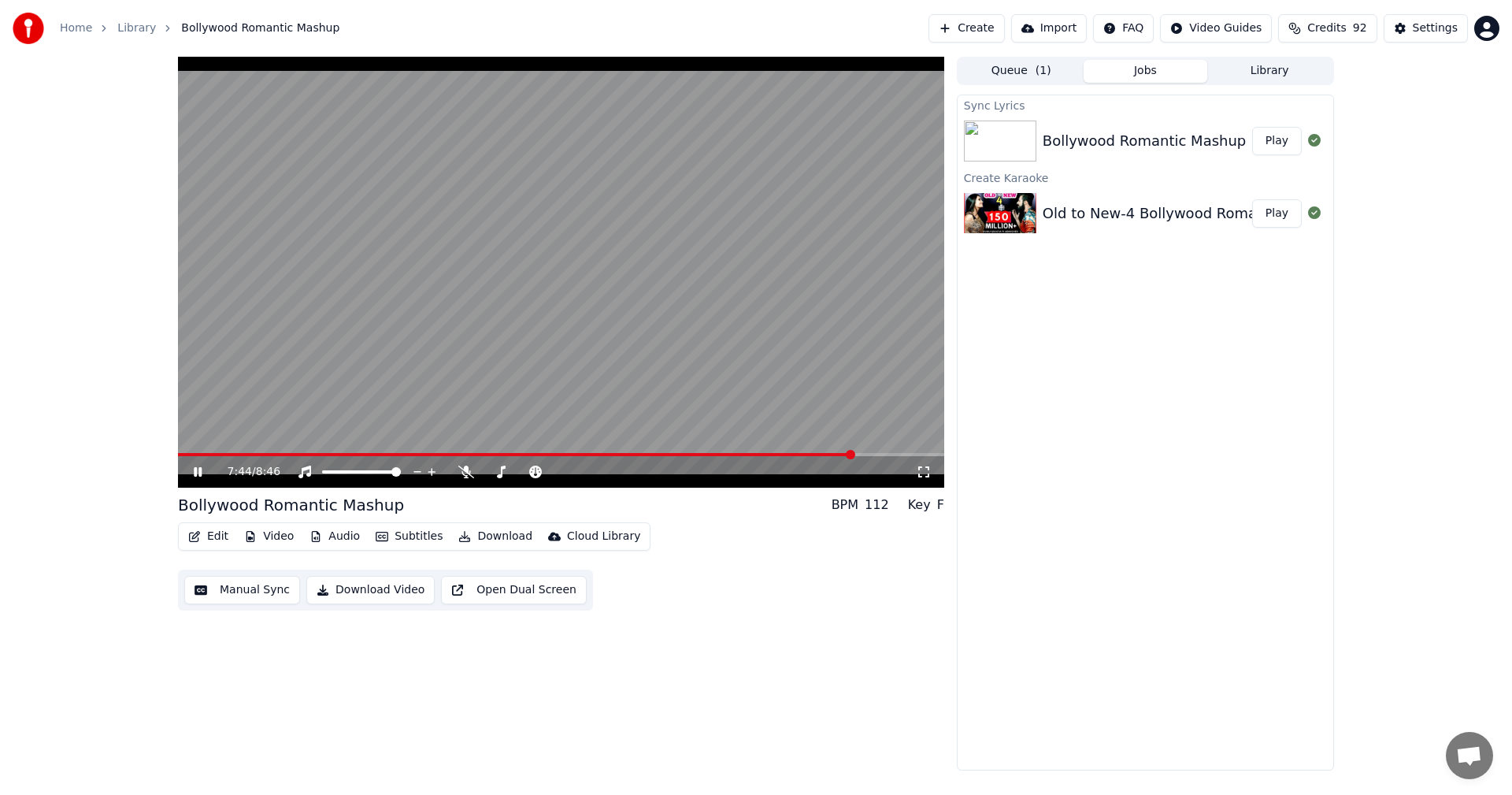
click at [770, 451] on video at bounding box center [561, 272] width 766 height 431
click at [807, 451] on span at bounding box center [804, 454] width 9 height 9
click at [192, 470] on icon at bounding box center [209, 472] width 37 height 12
click at [195, 470] on icon at bounding box center [197, 472] width 7 height 9
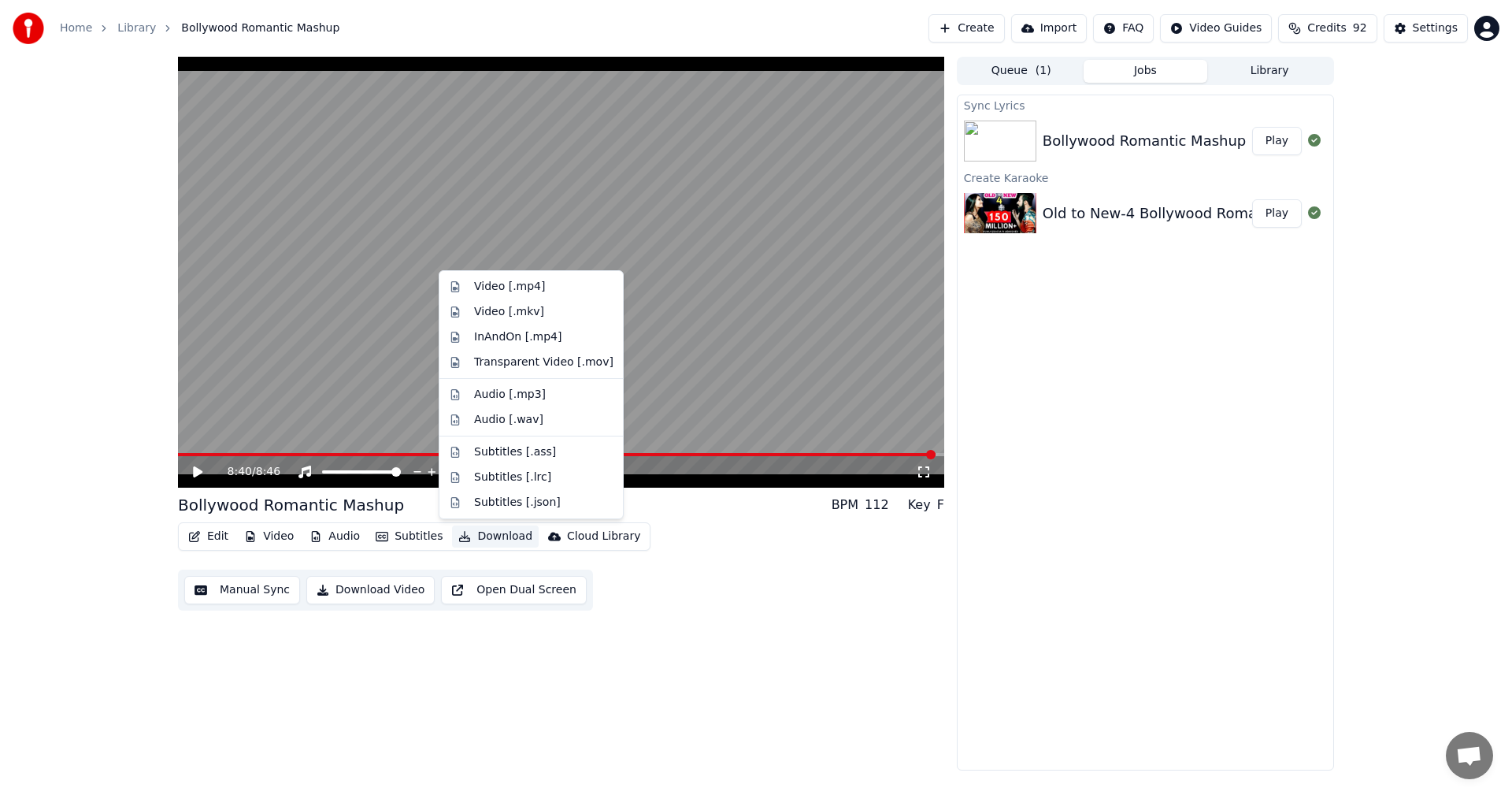
click at [491, 535] on button "Download" at bounding box center [496, 537] width 87 height 22
click at [531, 288] on div "Video [.mp4]" at bounding box center [509, 287] width 71 height 16
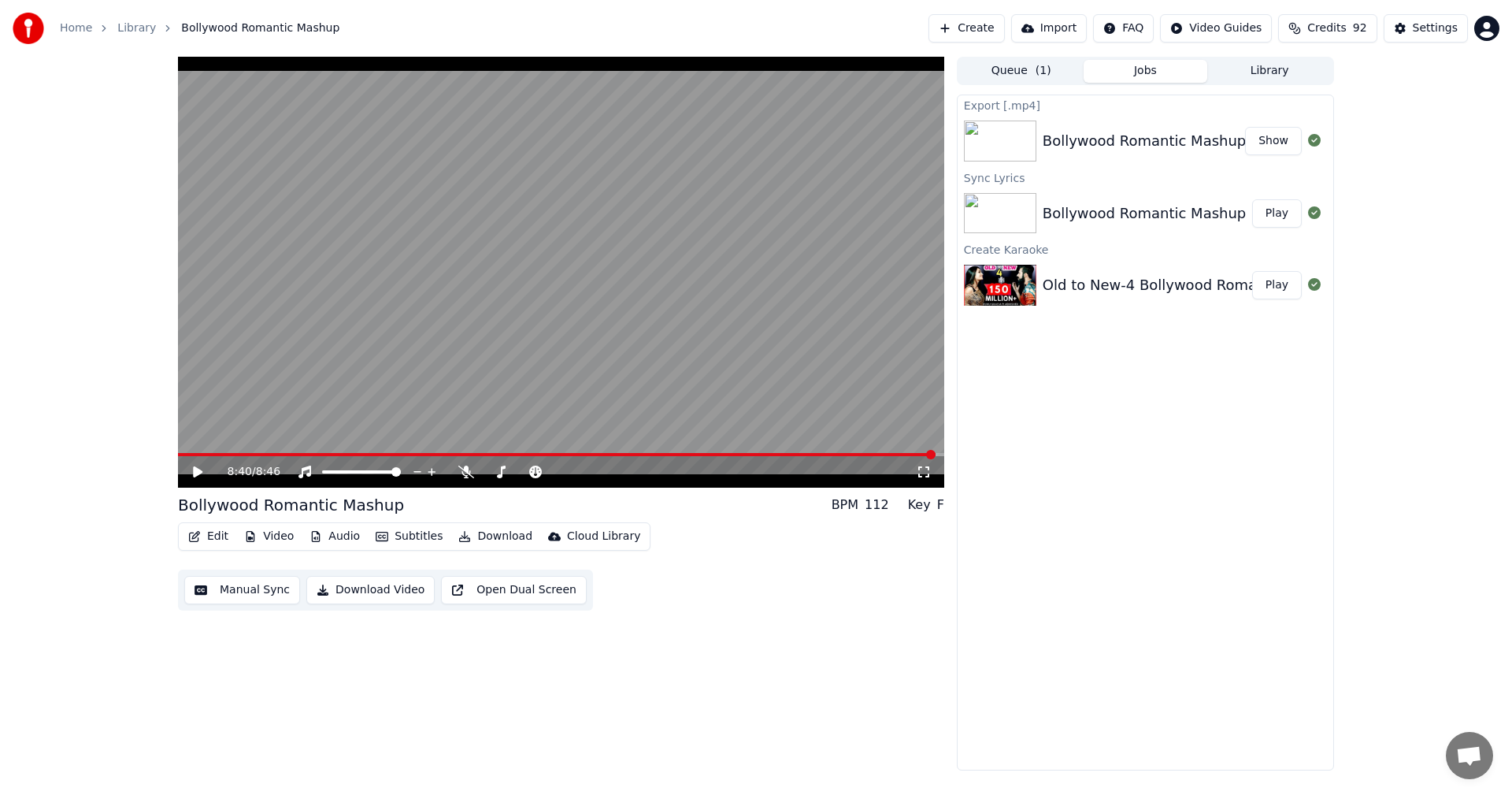
click at [1282, 138] on button "Show" at bounding box center [1274, 141] width 57 height 28
